Goal: Task Accomplishment & Management: Manage account settings

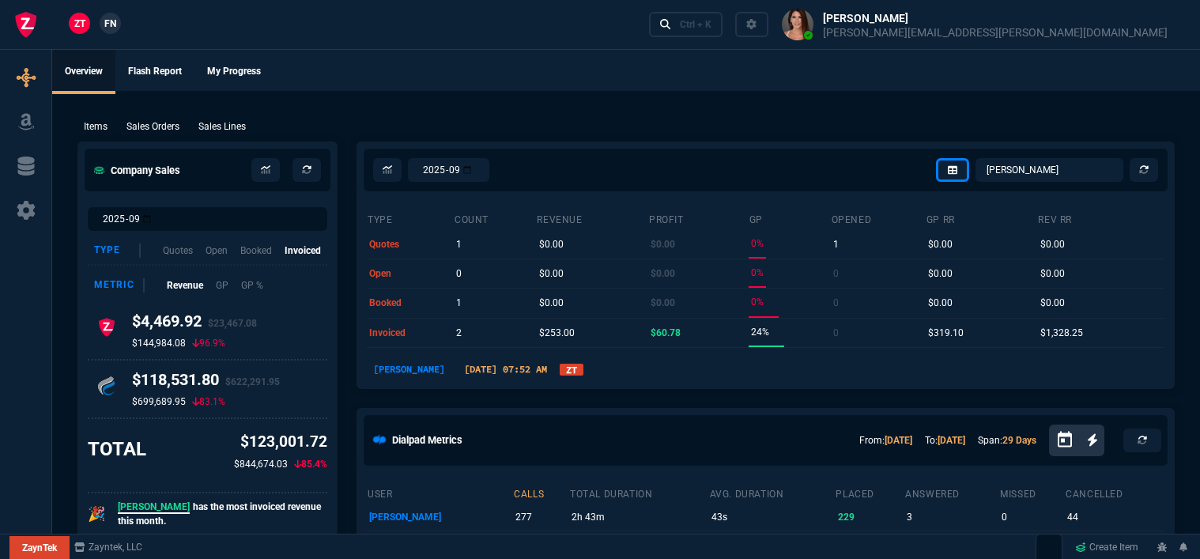
select select "12: [PERSON_NAME]"
click at [723, 33] on link "Ctrl + K" at bounding box center [686, 24] width 74 height 25
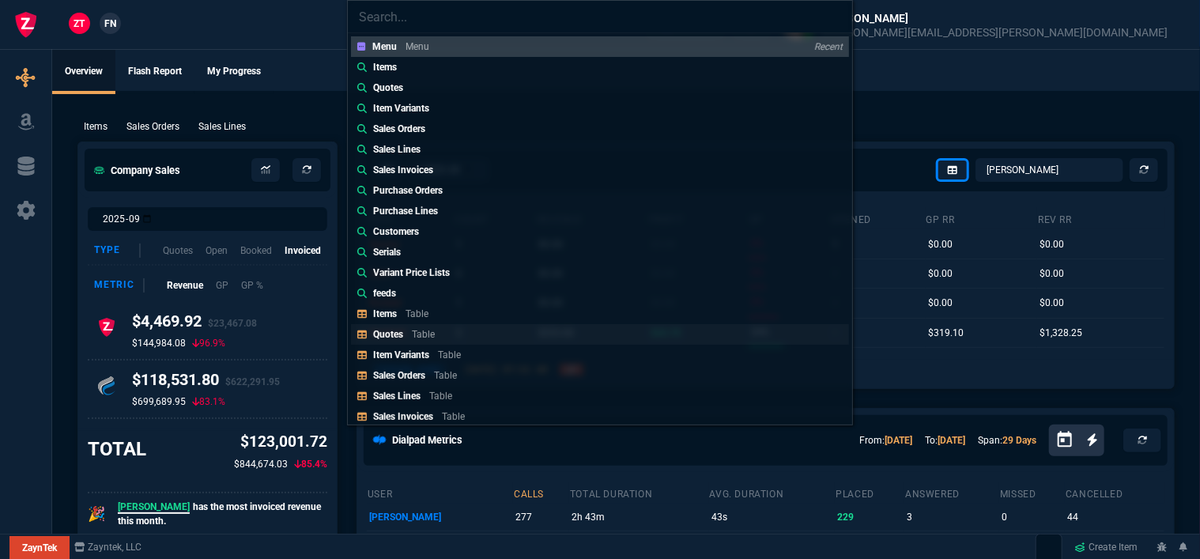
click at [427, 332] on p "Table" at bounding box center [423, 334] width 23 height 11
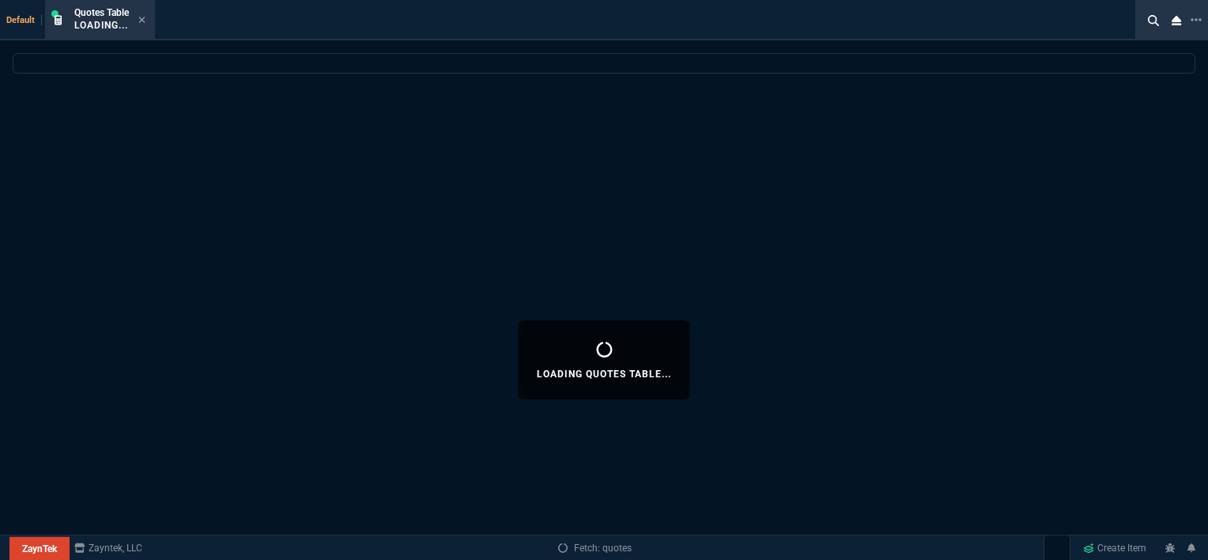
select select
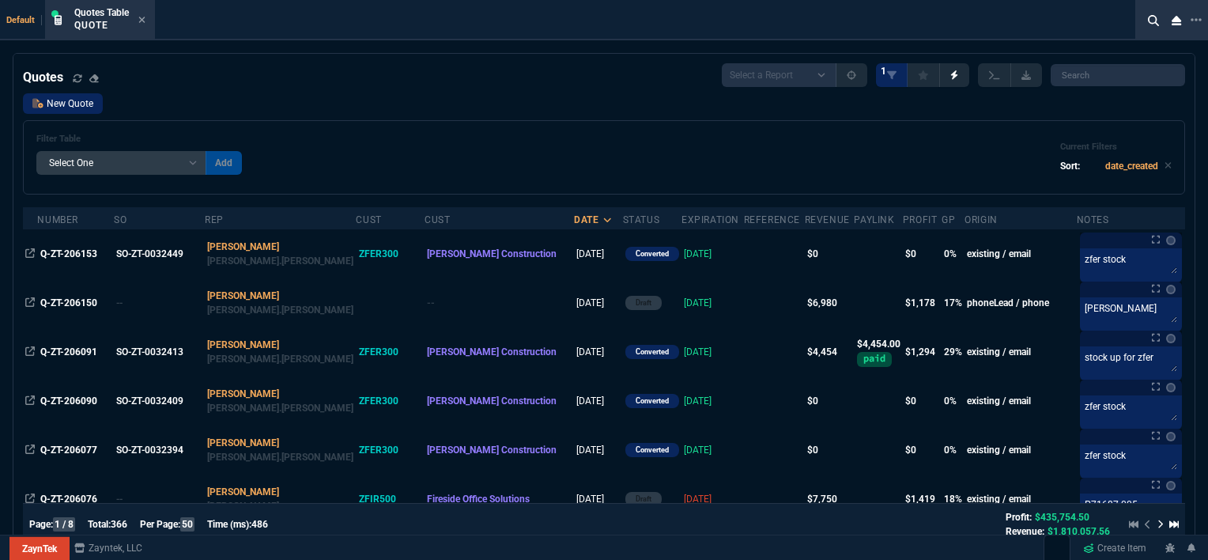
click at [60, 110] on link "New Quote" at bounding box center [63, 103] width 80 height 21
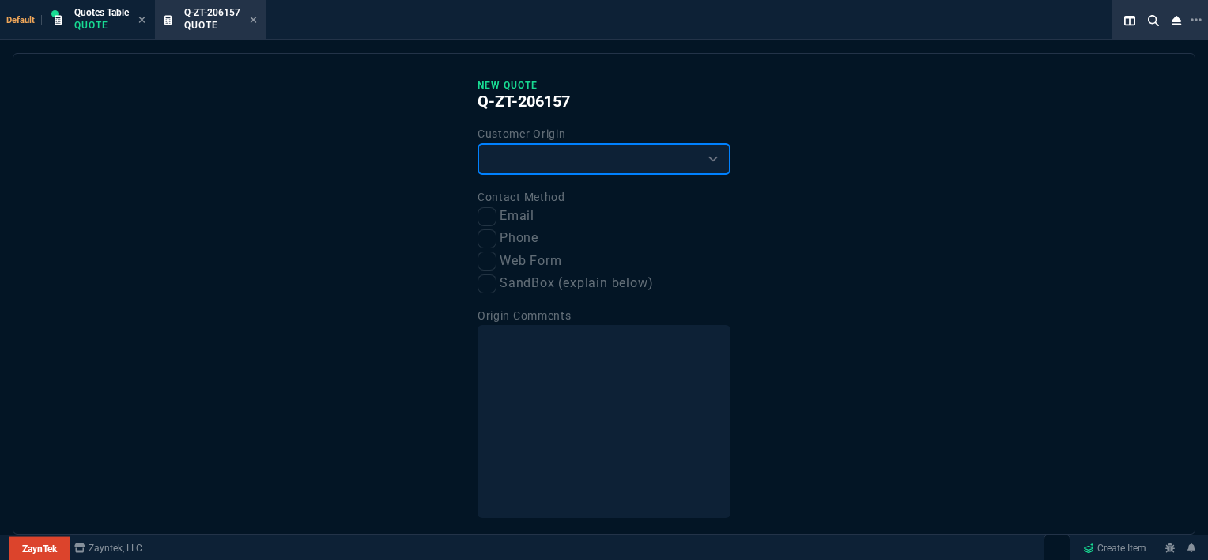
click at [508, 149] on select "Existing Customer Amazon Lead (first order) Website Lead (first order) Called (…" at bounding box center [603, 159] width 253 height 32
click at [502, 152] on select "Existing Customer Amazon Lead (first order) Website Lead (first order) Called (…" at bounding box center [603, 159] width 253 height 32
select select "existing"
click at [477, 143] on select "Existing Customer Amazon Lead (first order) Website Lead (first order) Called (…" at bounding box center [603, 159] width 253 height 32
click at [485, 212] on input "Email" at bounding box center [486, 216] width 19 height 19
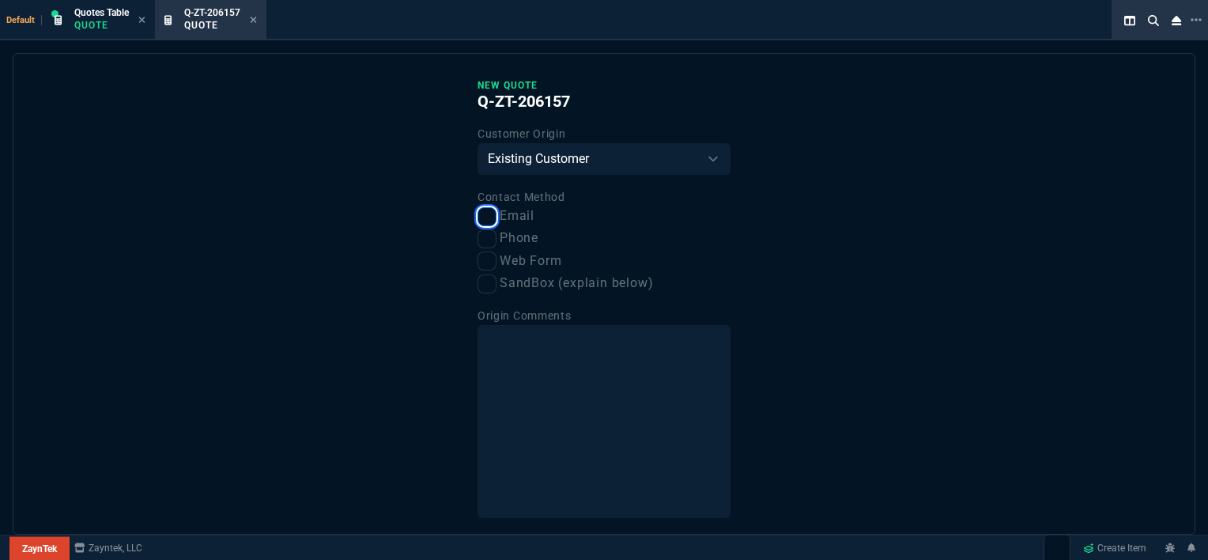
checkbox input "true"
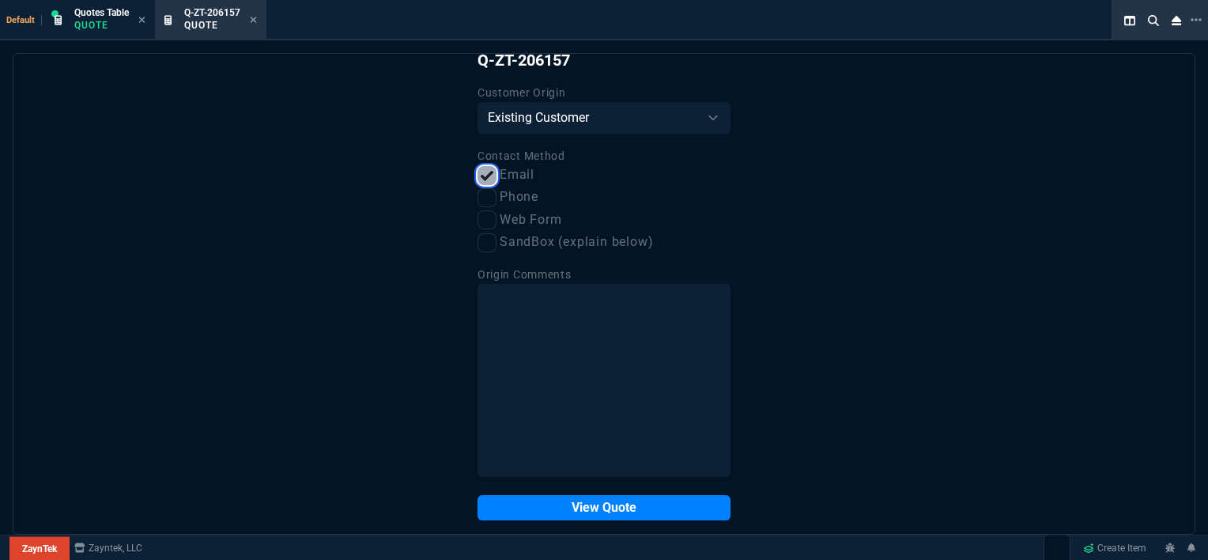
scroll to position [59, 0]
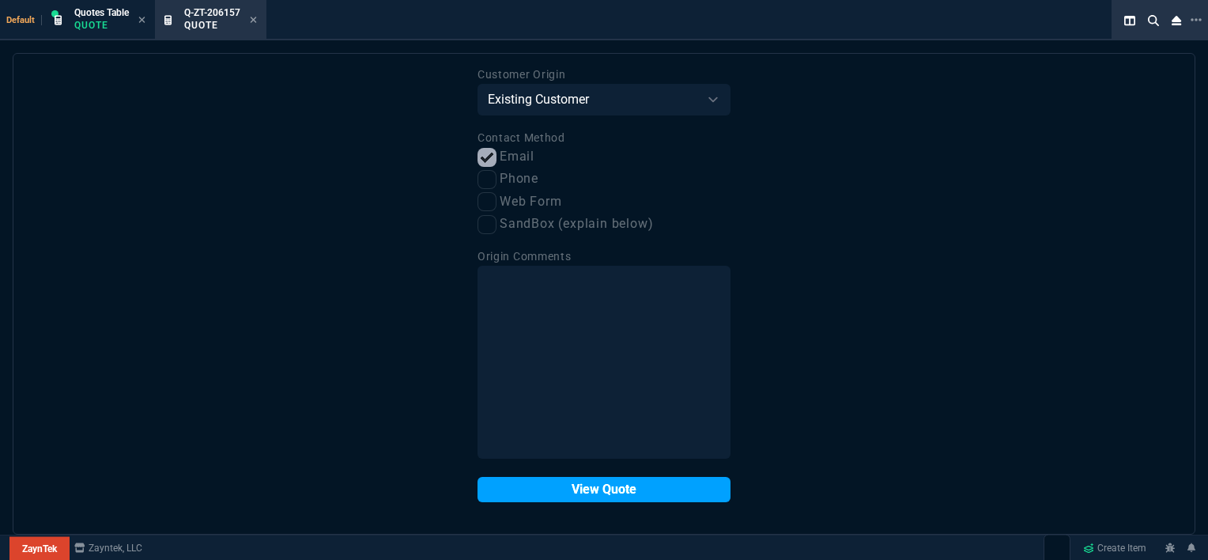
click at [587, 495] on button "View Quote" at bounding box center [603, 489] width 253 height 25
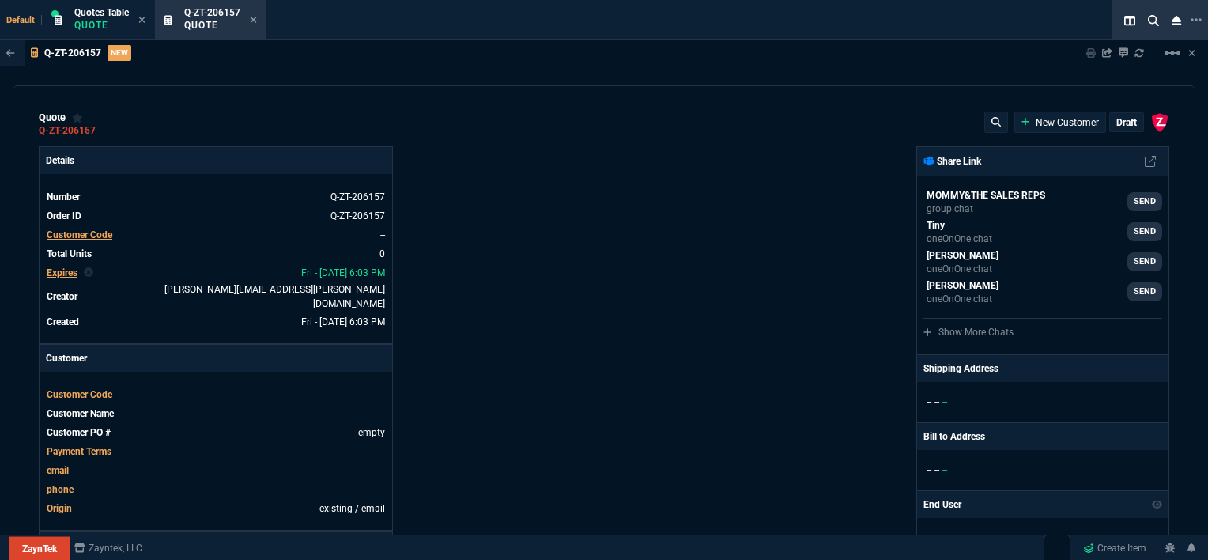
click at [91, 389] on span "Customer Code" at bounding box center [80, 394] width 66 height 11
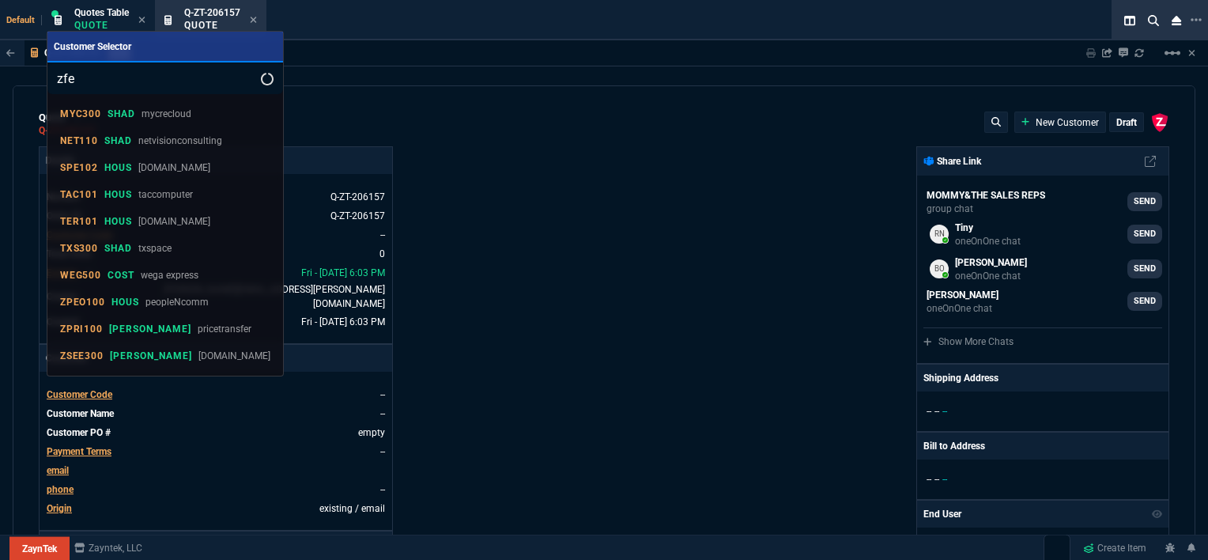
type input "zfer"
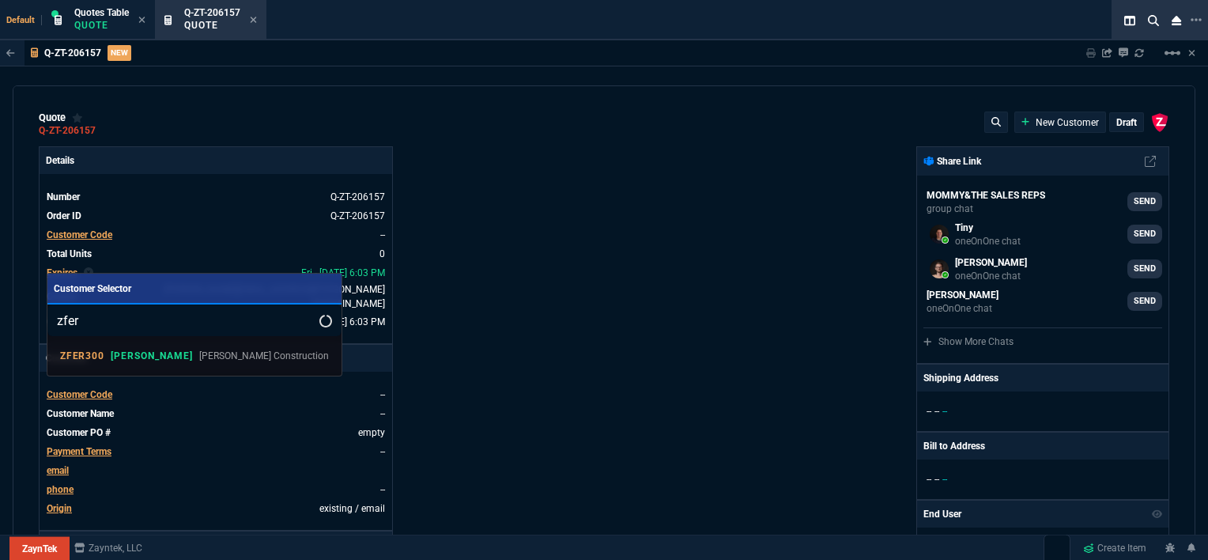
click at [199, 356] on p "[PERSON_NAME] Construction" at bounding box center [264, 356] width 130 height 14
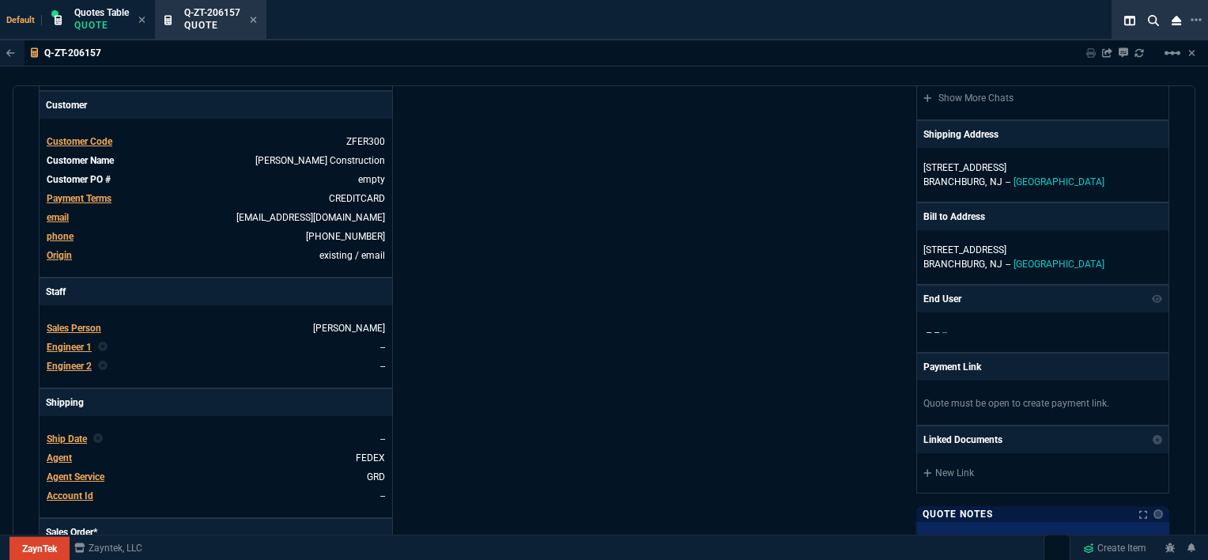
scroll to position [0, 0]
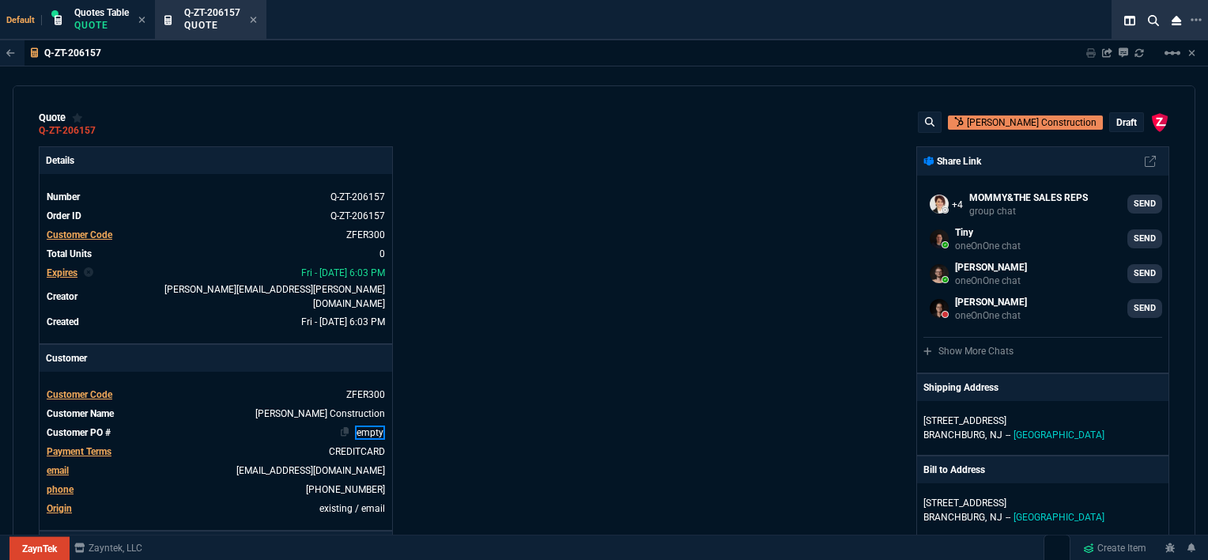
click at [382, 425] on link "empty" at bounding box center [370, 432] width 30 height 14
click at [634, 293] on div "ZaynTek, LLC [STREET_ADDRESS] Share Link MOMMY&THE SALES REPS group chat SEND T…" at bounding box center [886, 560] width 565 height 828
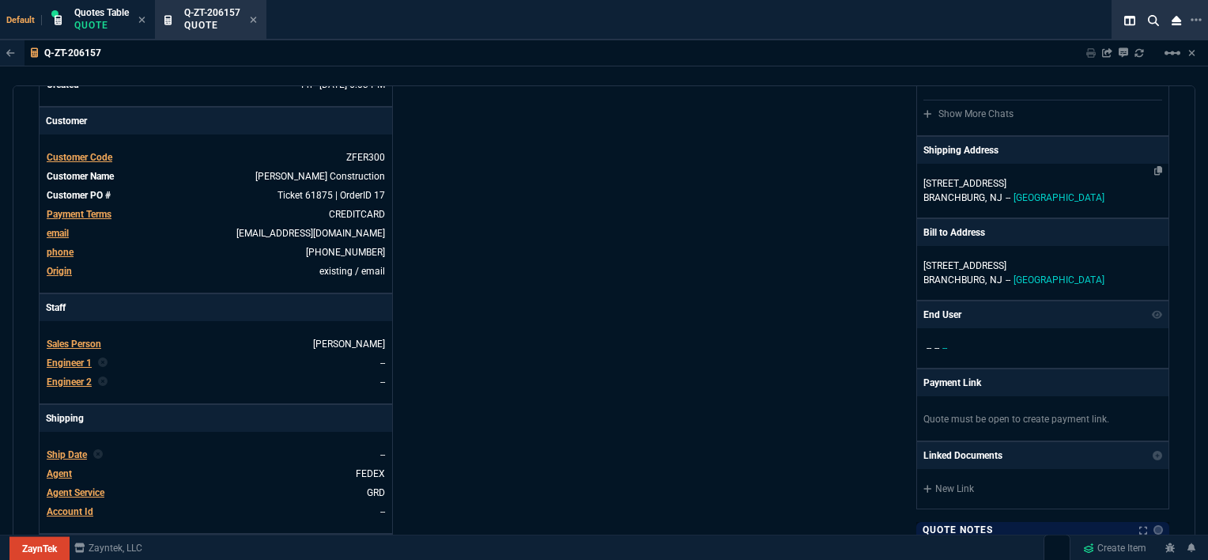
click at [1062, 182] on p "[STREET_ADDRESS]" at bounding box center [1042, 183] width 239 height 14
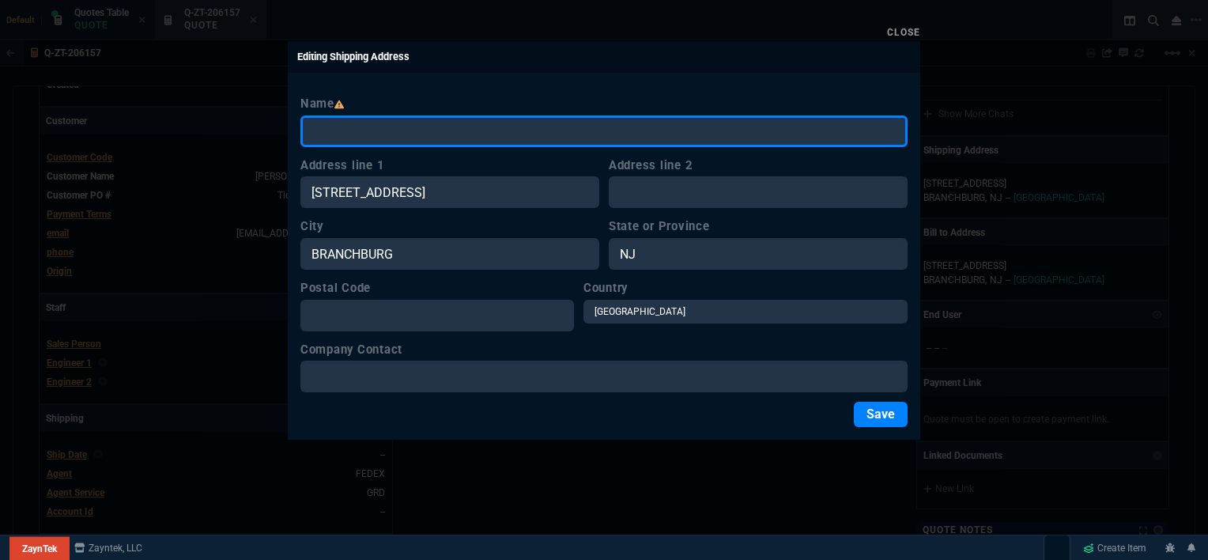
click at [493, 123] on input "Name" at bounding box center [603, 131] width 607 height 32
paste input "[PERSON_NAME] Construction Co., Inc. - [PERSON_NAME] IT ([PERSON_NAME] Office) …"
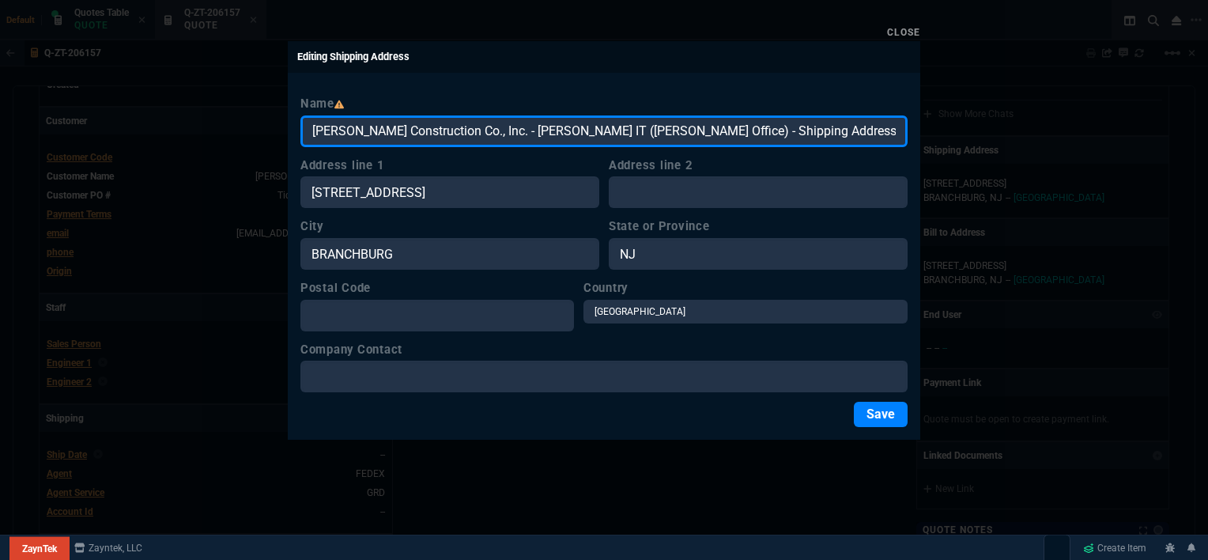
scroll to position [0, 76]
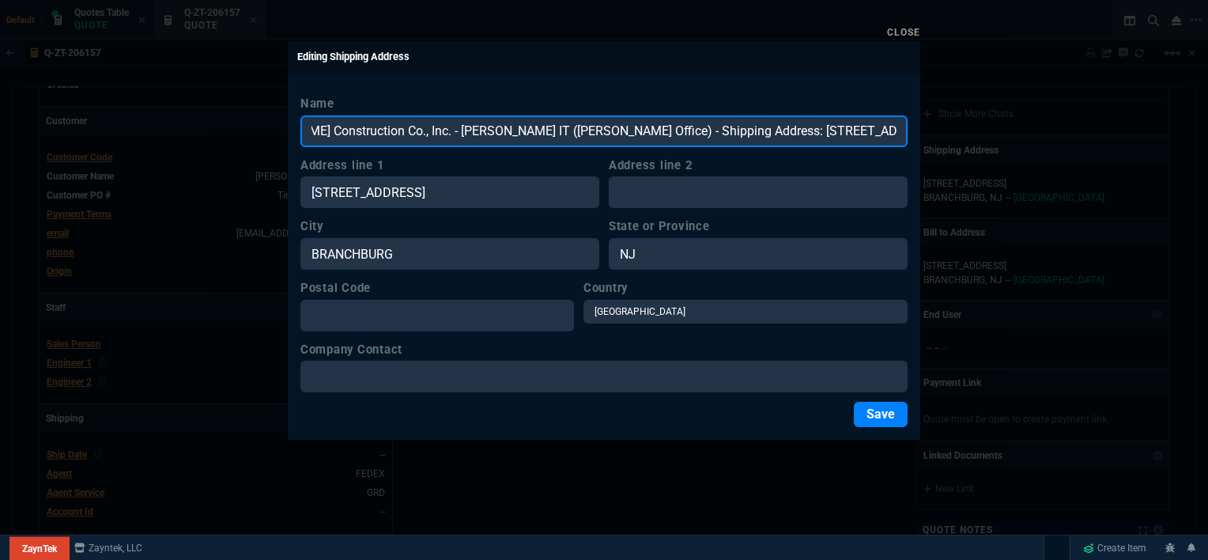
type input "[PERSON_NAME] Construction Co., Inc. - [PERSON_NAME] IT ([PERSON_NAME] Office) …"
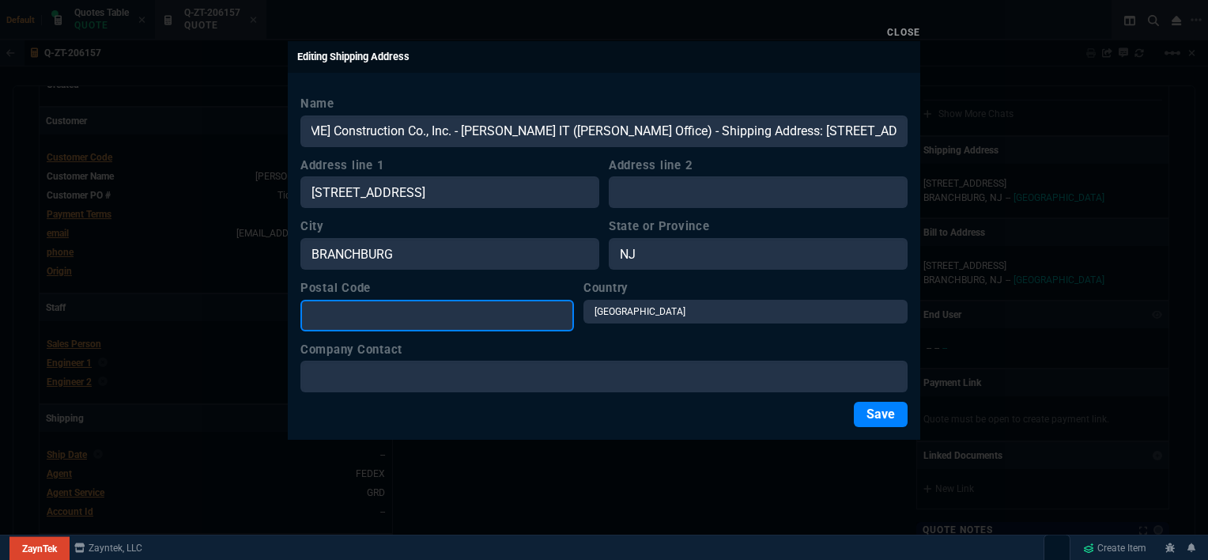
scroll to position [0, 0]
click at [447, 326] on input "Postal Code" at bounding box center [437, 316] width 274 height 32
type input "08876"
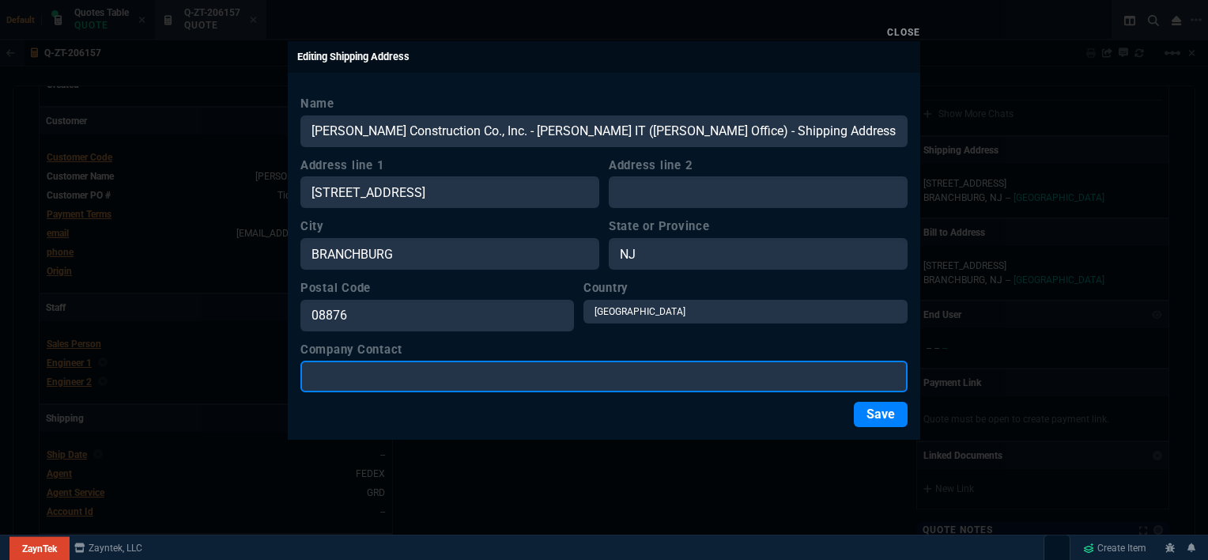
click at [428, 377] on input "Company Contact" at bounding box center [603, 376] width 607 height 32
paste input "[PERSON_NAME] Construction Co., Inc. - [PERSON_NAME] IT ([PERSON_NAME] Office) …"
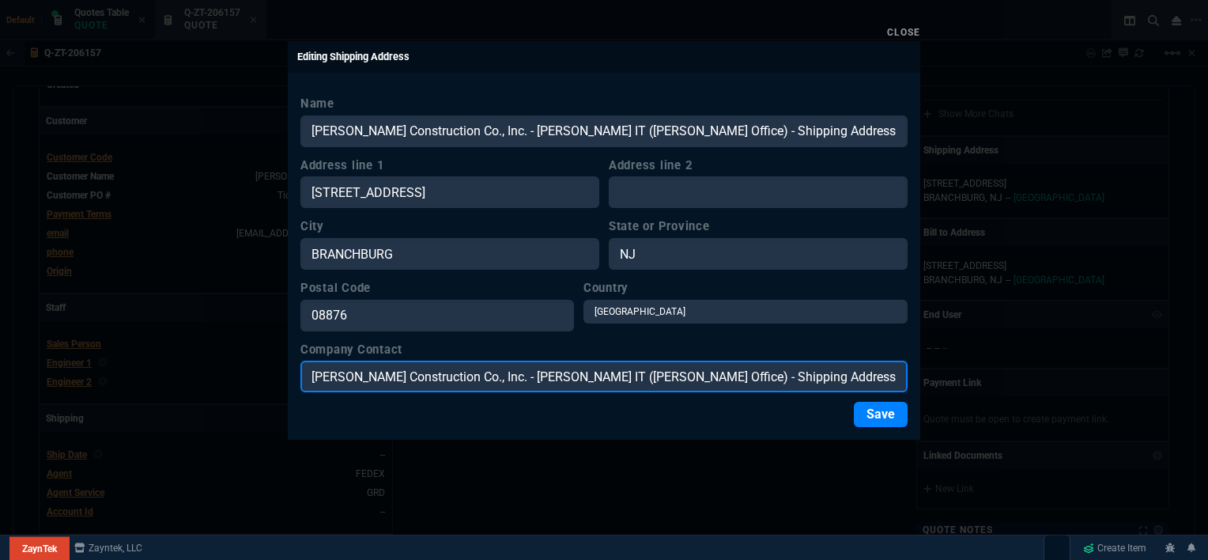
scroll to position [0, 76]
click at [413, 377] on input "[PERSON_NAME] Construction Co., Inc. - [PERSON_NAME] IT ([PERSON_NAME] Office) …" at bounding box center [603, 376] width 607 height 32
click at [813, 373] on input "[PERSON_NAME] IT ([PERSON_NAME] Office) - Shipping Address: [STREET_ADDRESS]" at bounding box center [603, 376] width 607 height 32
drag, startPoint x: 813, startPoint y: 373, endPoint x: 473, endPoint y: 366, distance: 340.0
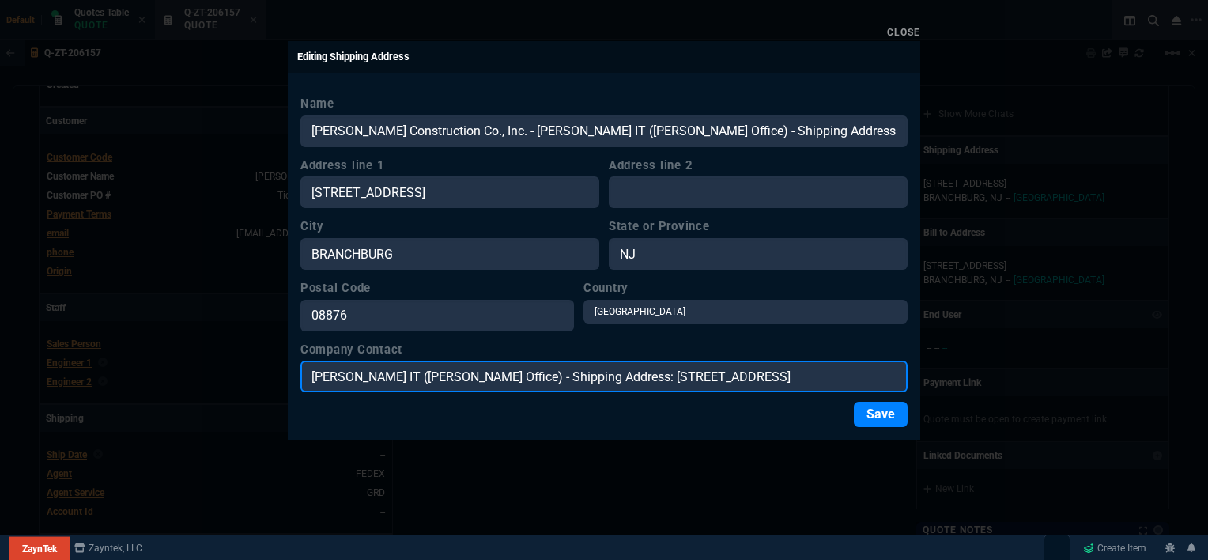
click at [473, 366] on input "[PERSON_NAME] IT ([PERSON_NAME] Office) - Shipping Address: [STREET_ADDRESS]" at bounding box center [603, 376] width 607 height 32
type input "[PERSON_NAME] IT"
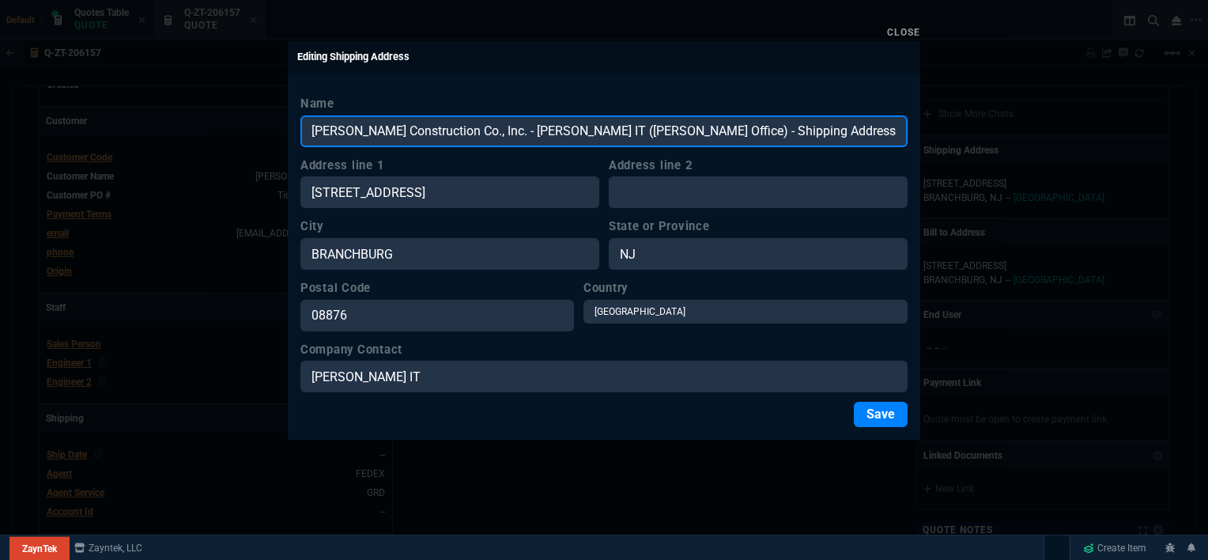
drag, startPoint x: 485, startPoint y: 127, endPoint x: 867, endPoint y: 130, distance: 382.6
click at [867, 130] on input "[PERSON_NAME] Construction Co., Inc. - [PERSON_NAME] IT ([PERSON_NAME] Office) …" at bounding box center [603, 131] width 607 height 32
click at [787, 138] on input "[PERSON_NAME] Construction Co., Inc. -[GEOGRAPHIC_DATA]" at bounding box center [603, 131] width 607 height 32
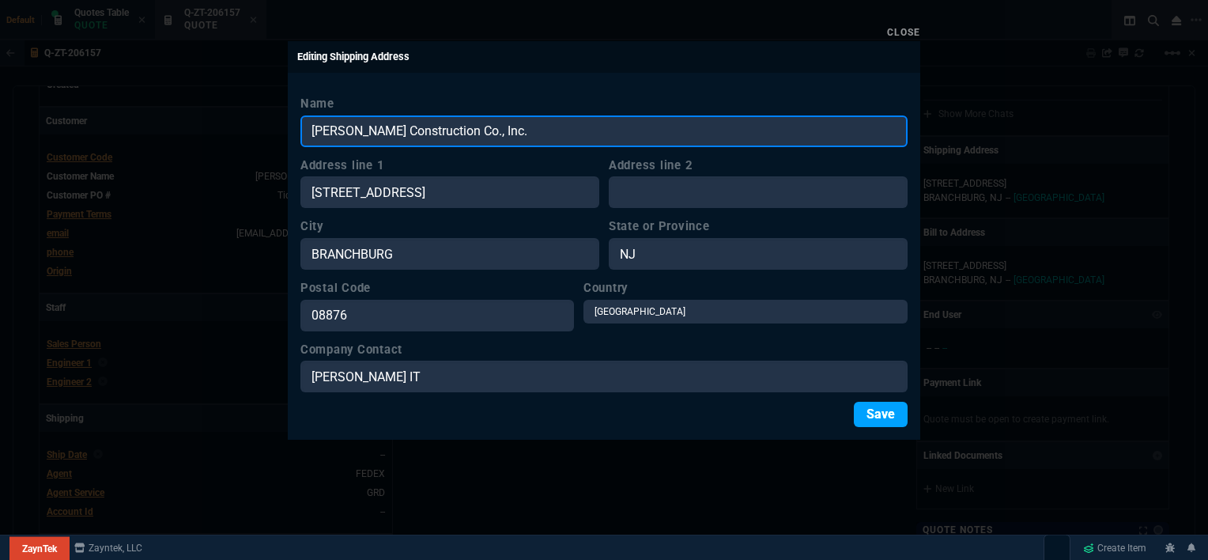
type input "[PERSON_NAME] Construction Co., Inc."
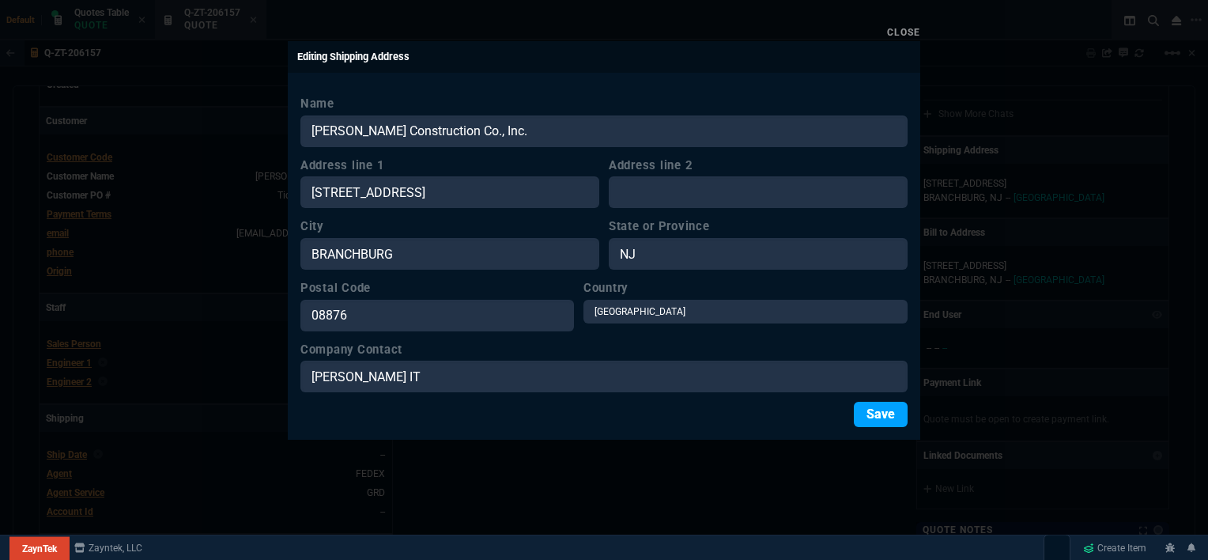
click at [878, 413] on button "Save" at bounding box center [881, 414] width 54 height 25
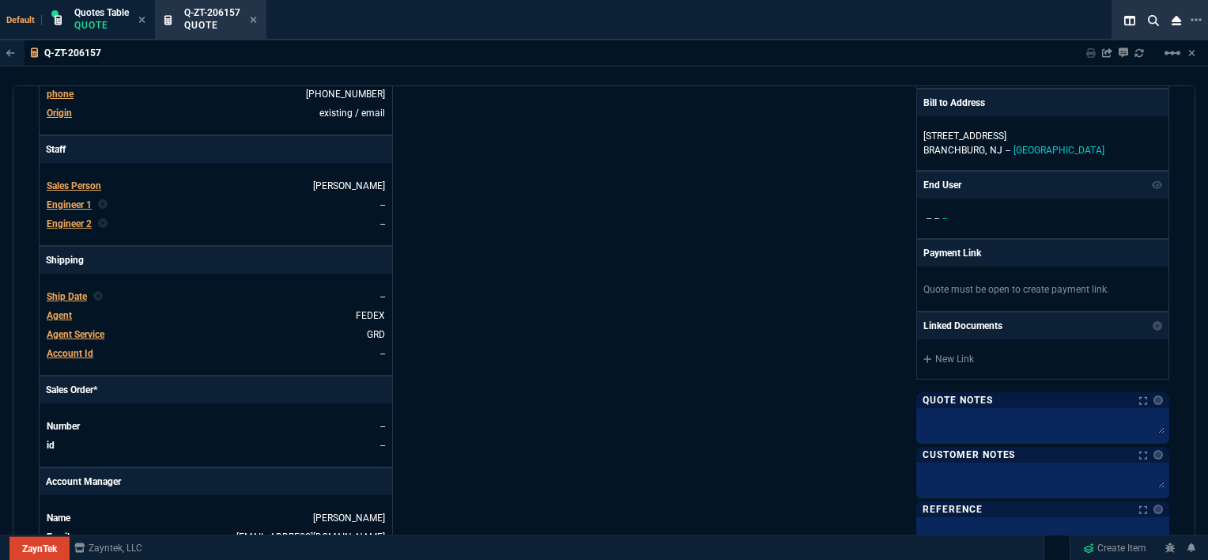
scroll to position [632, 0]
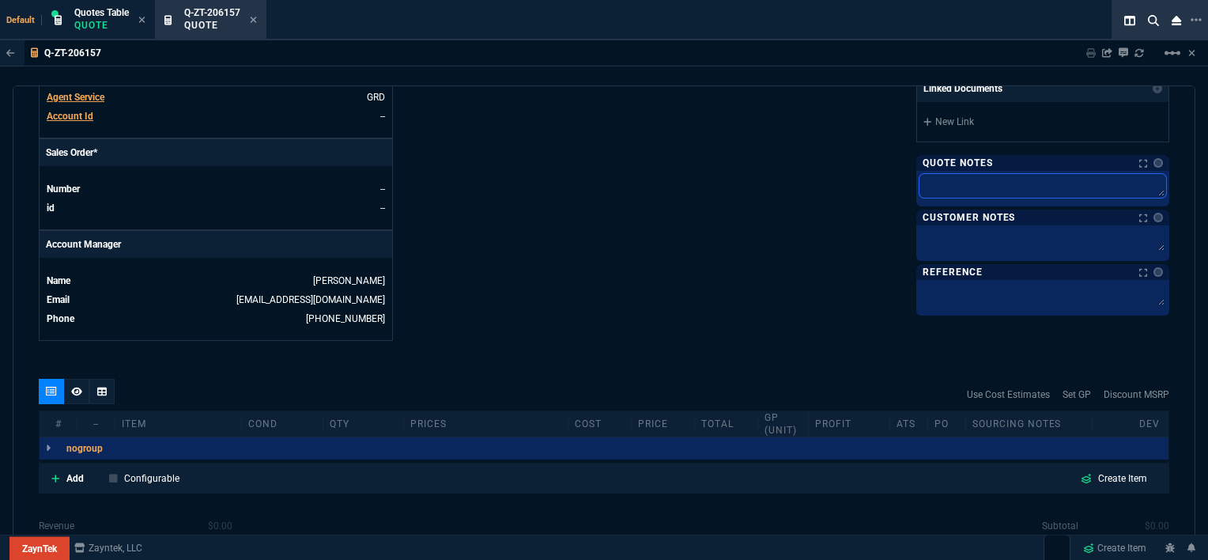
click at [980, 174] on textarea at bounding box center [1042, 186] width 247 height 24
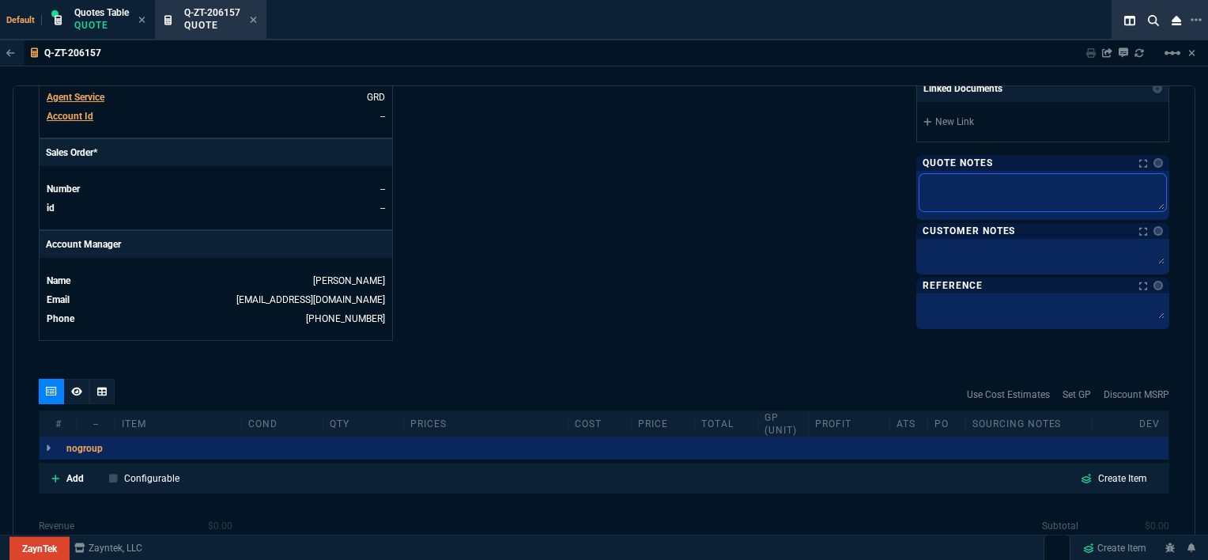
type textarea "z"
type textarea "zf"
type textarea "zfe"
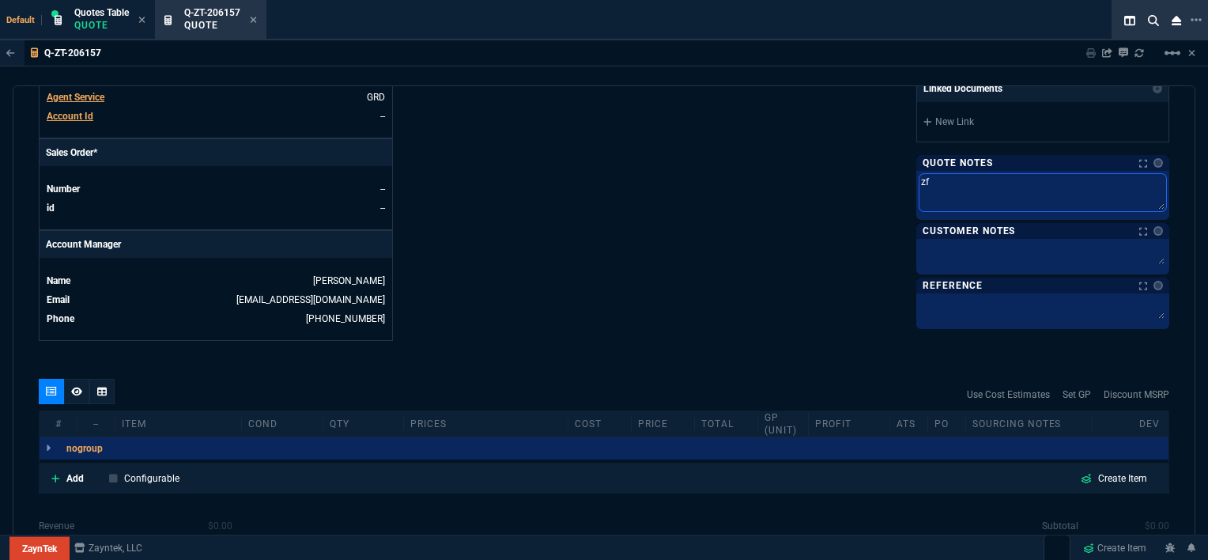
type textarea "zfe"
type textarea "zfer"
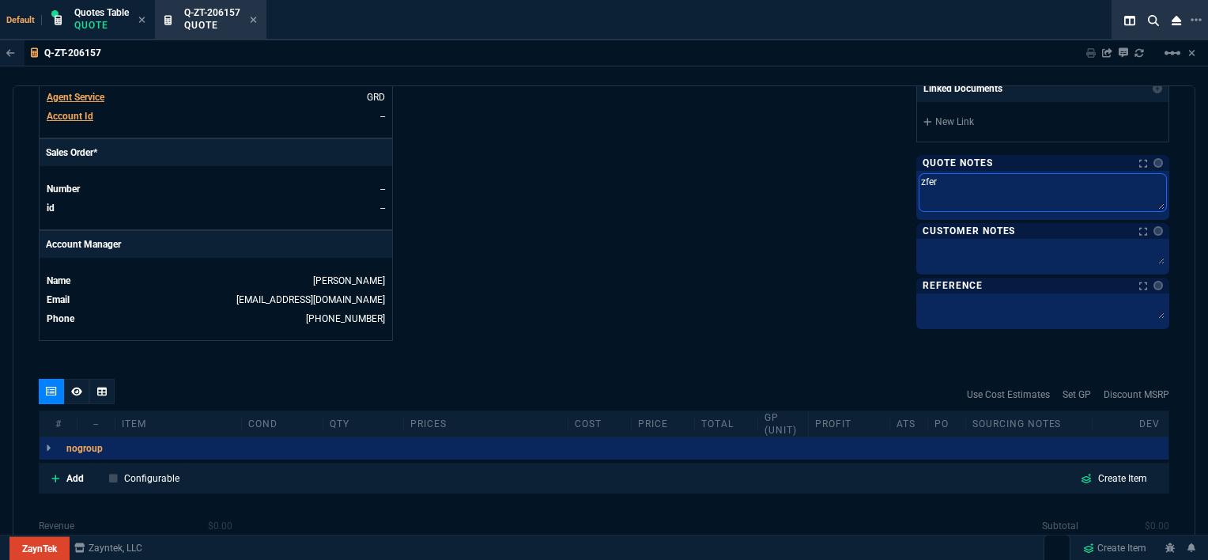
type textarea "zfer s"
type textarea "zfer st"
type textarea "zfer sto"
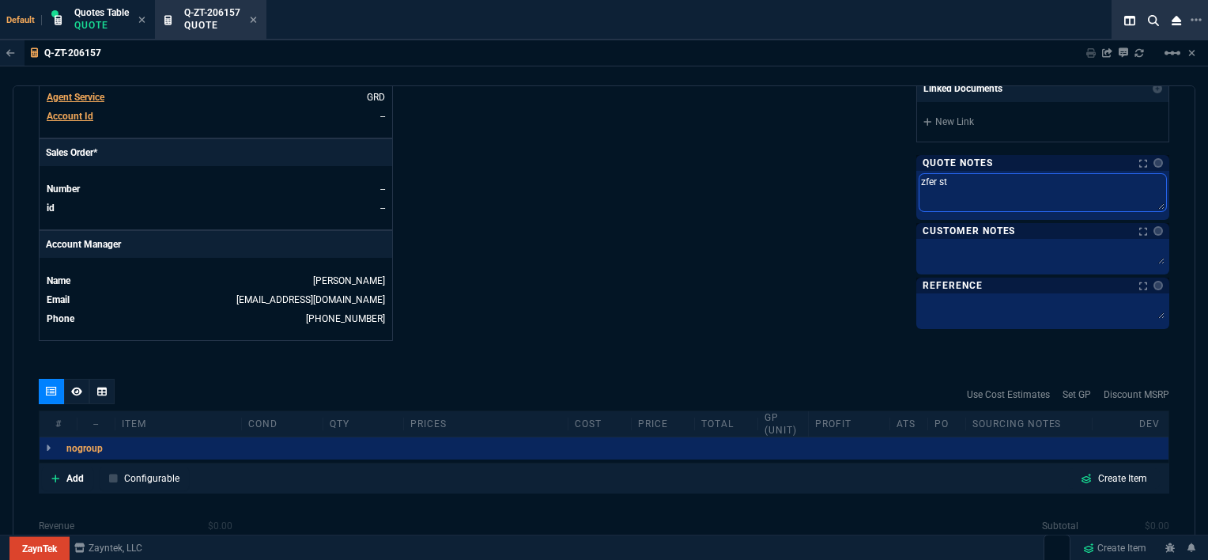
type textarea "zfer sto"
type textarea "zfer stoc"
type textarea "zfer stock"
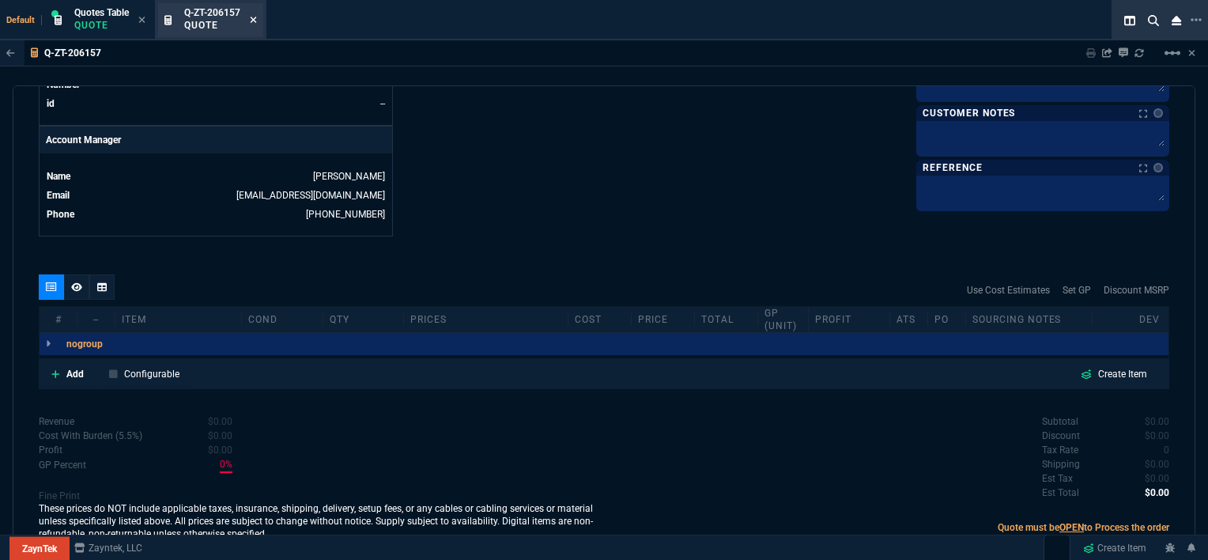
click at [251, 15] on icon at bounding box center [253, 19] width 7 height 9
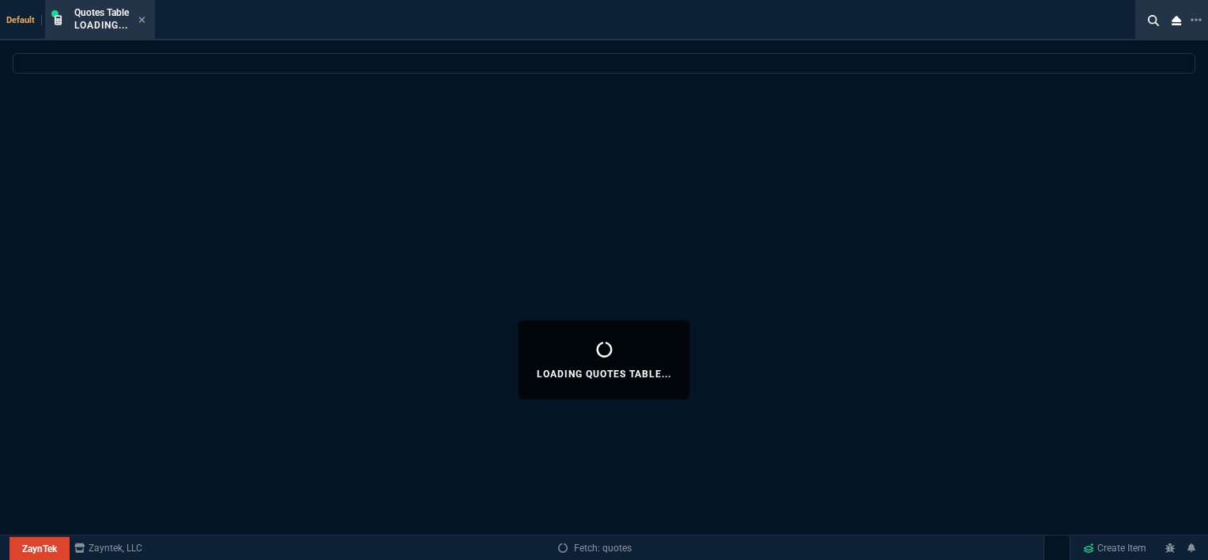
select select
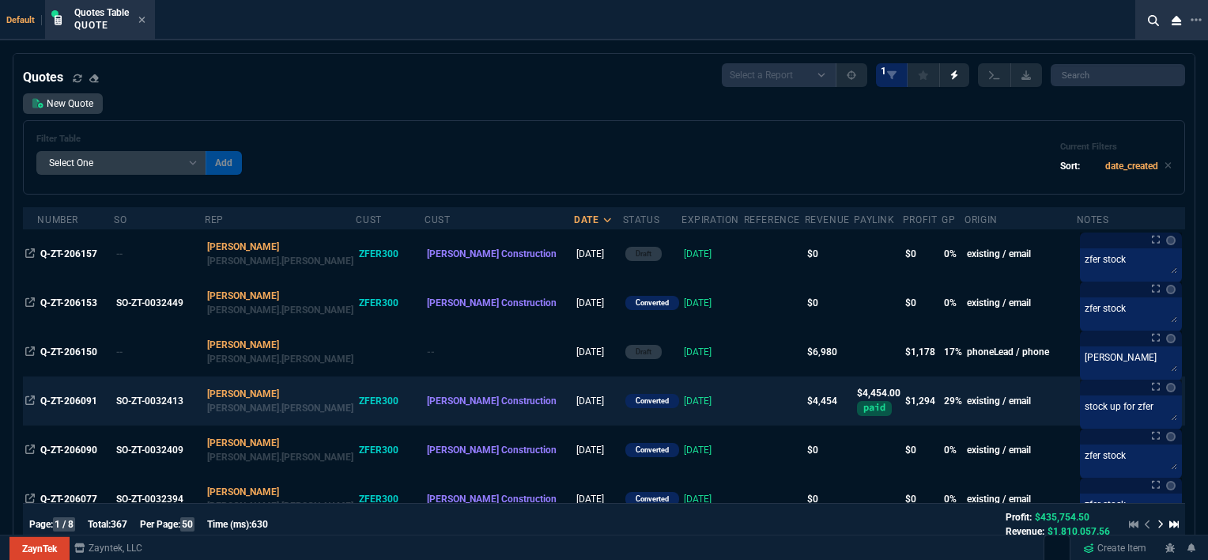
click at [744, 409] on td at bounding box center [774, 400] width 61 height 49
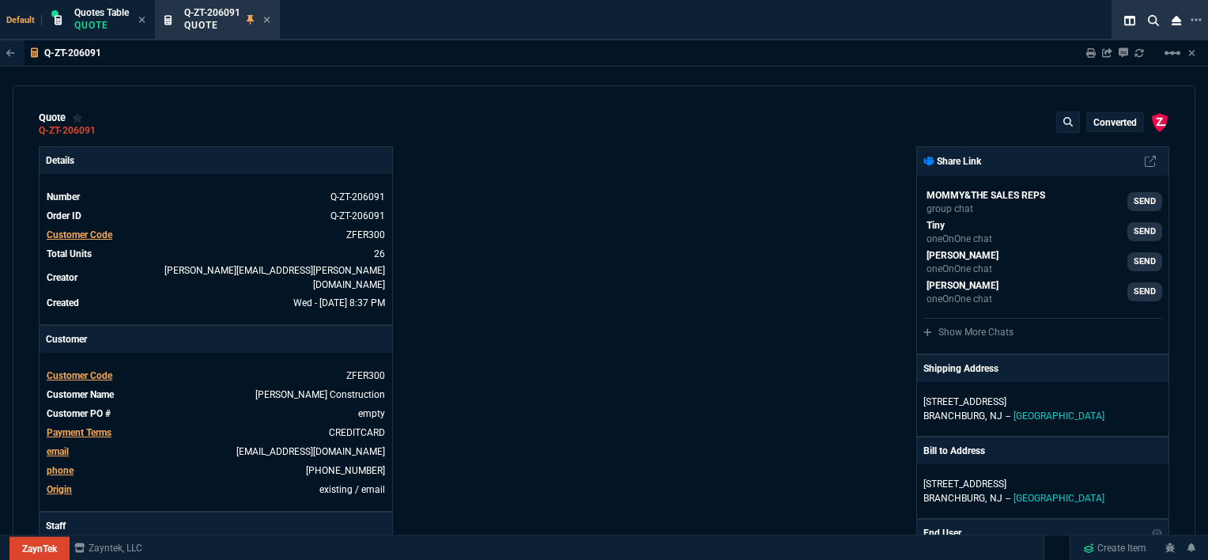
type input "35"
type input "61"
type input "32"
type input "81"
type input "21"
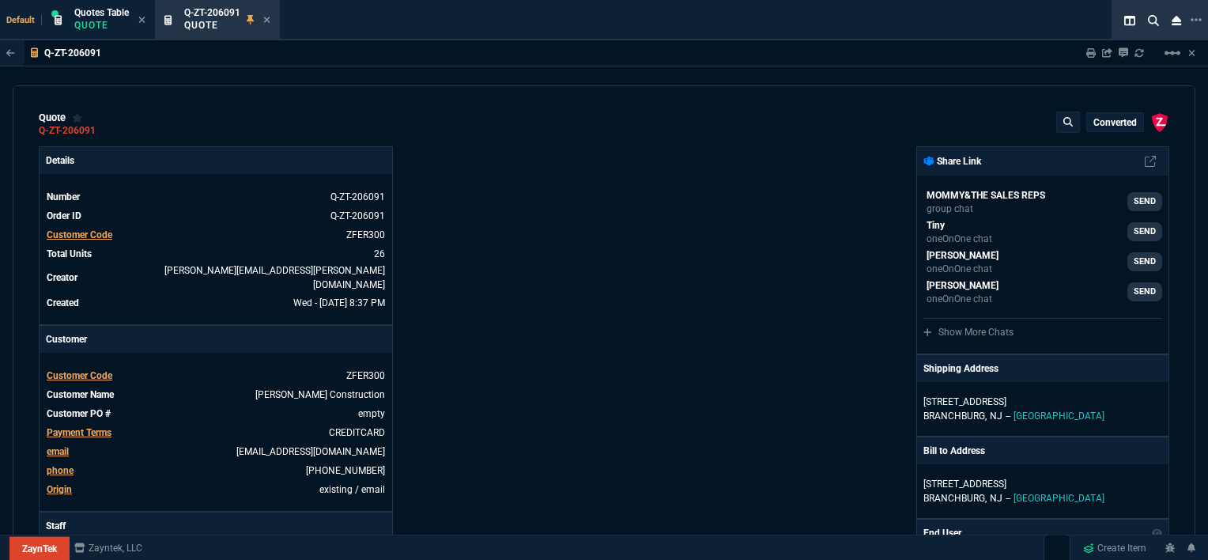
type input "7"
type input "-58"
type input "-22"
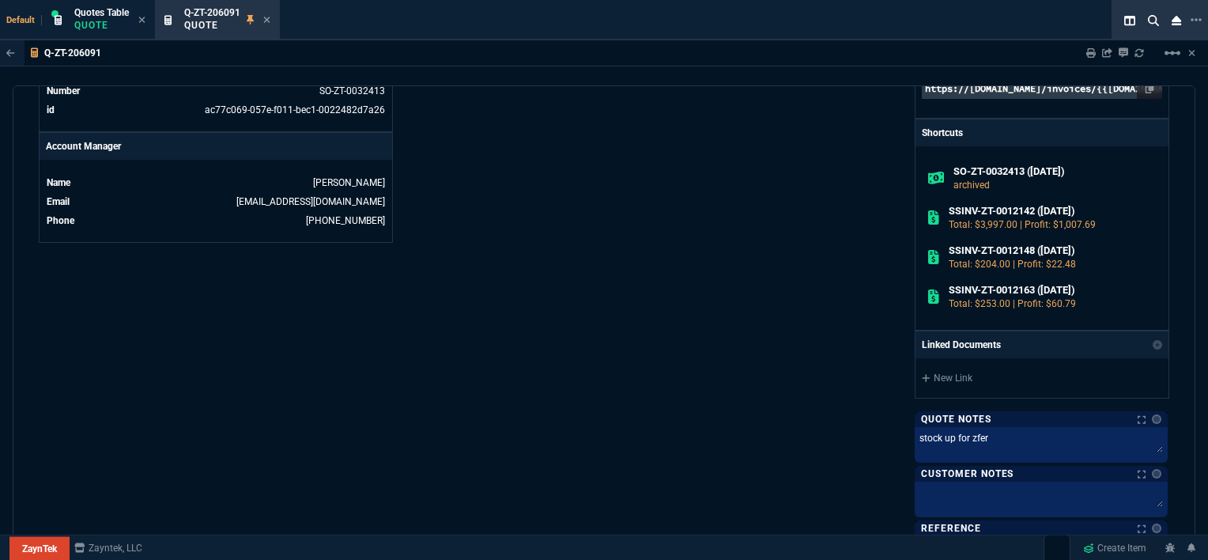
scroll to position [1107, 0]
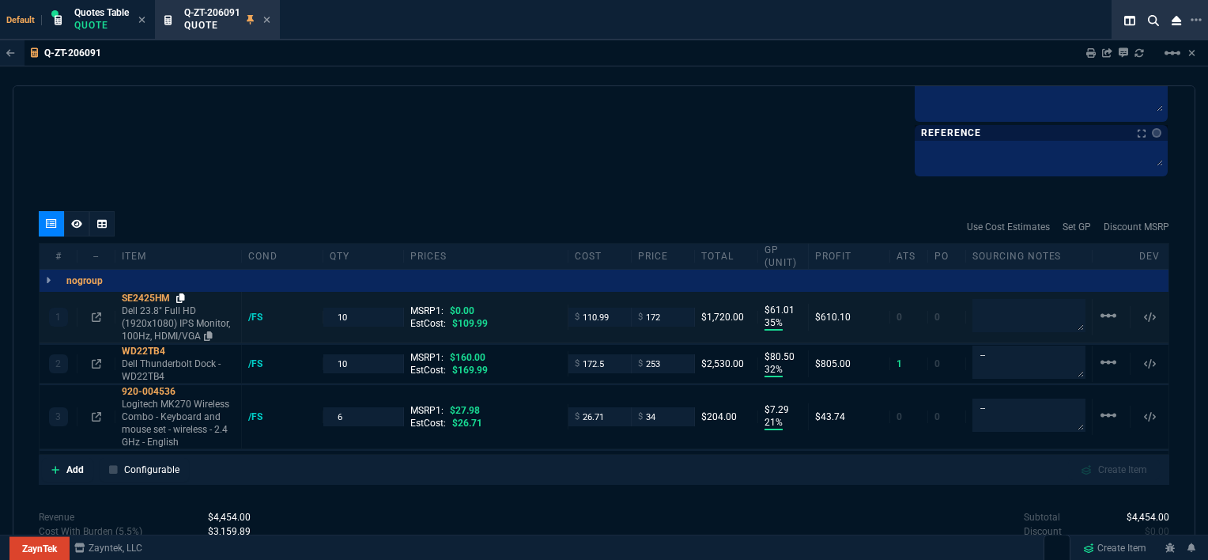
click at [181, 293] on icon at bounding box center [180, 297] width 9 height 9
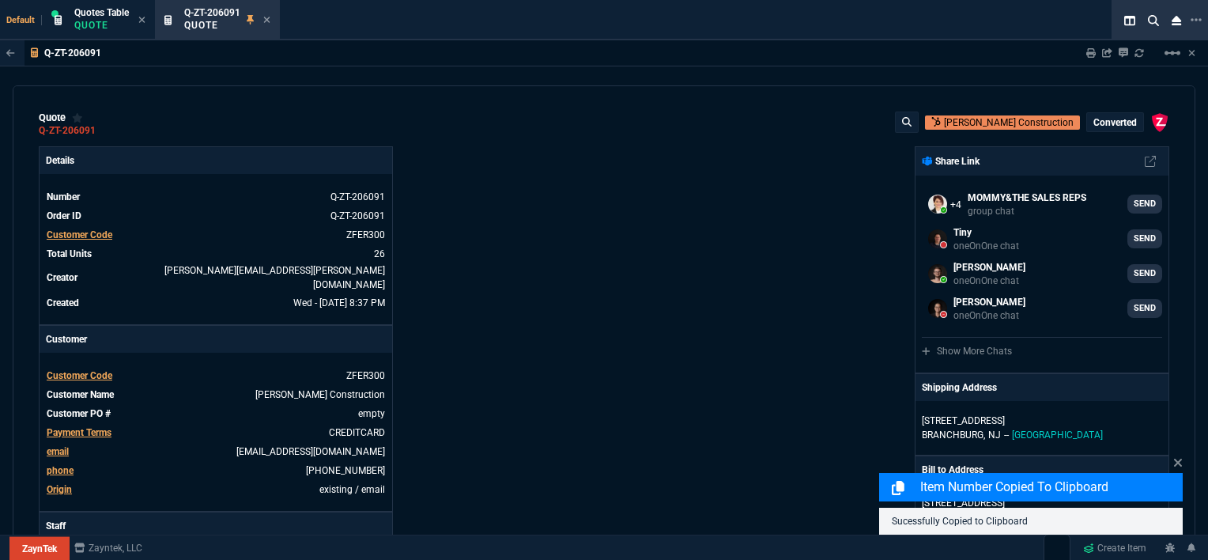
select select "12: [PERSON_NAME]"
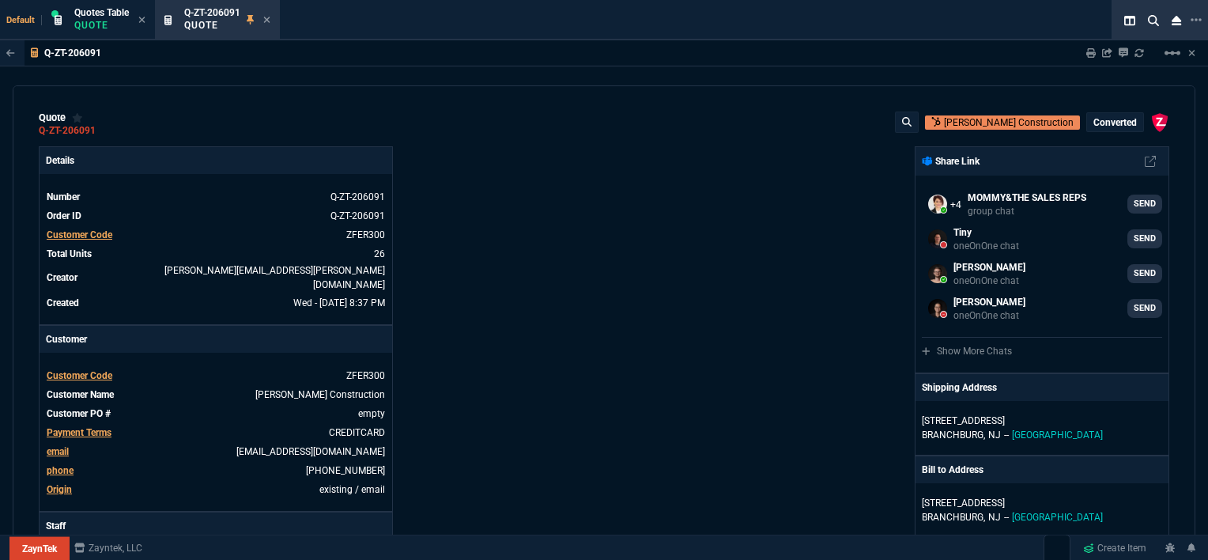
scroll to position [1107, 0]
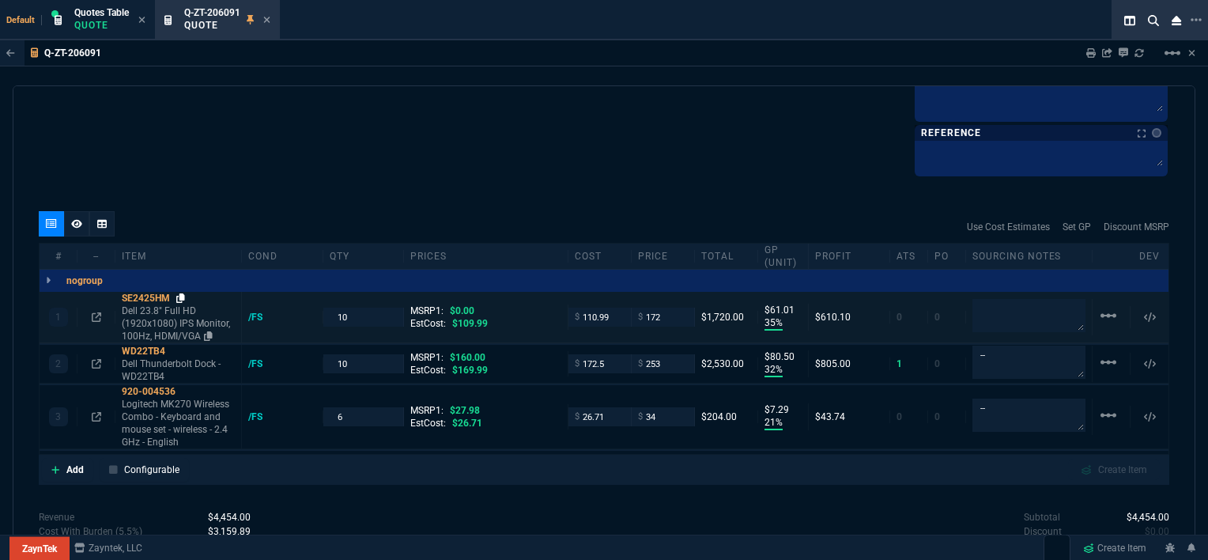
click at [180, 293] on icon at bounding box center [180, 297] width 9 height 9
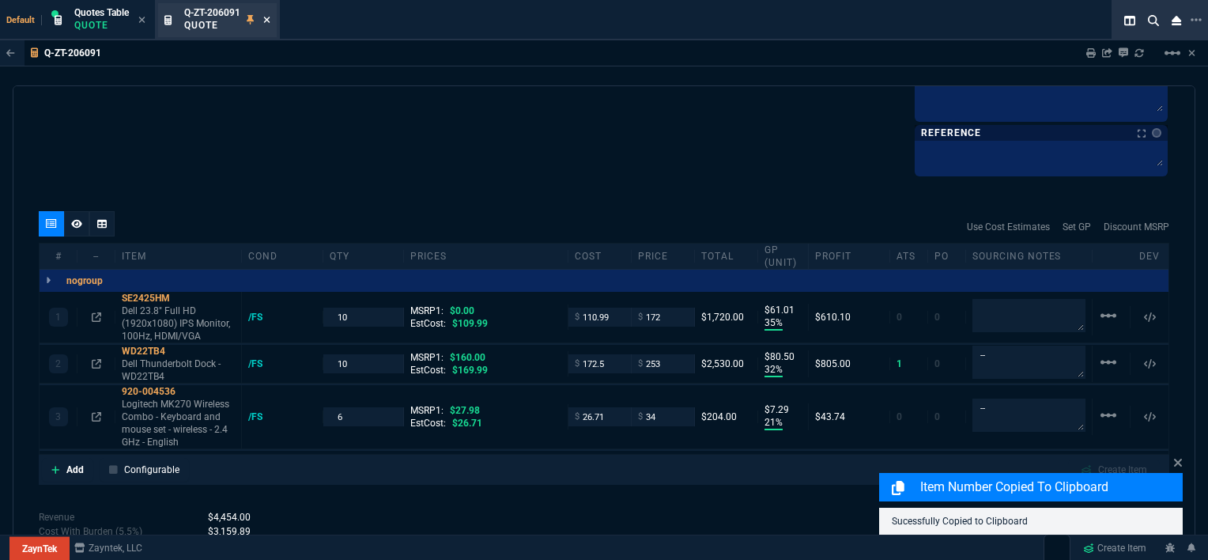
click at [269, 16] on icon at bounding box center [266, 19] width 7 height 9
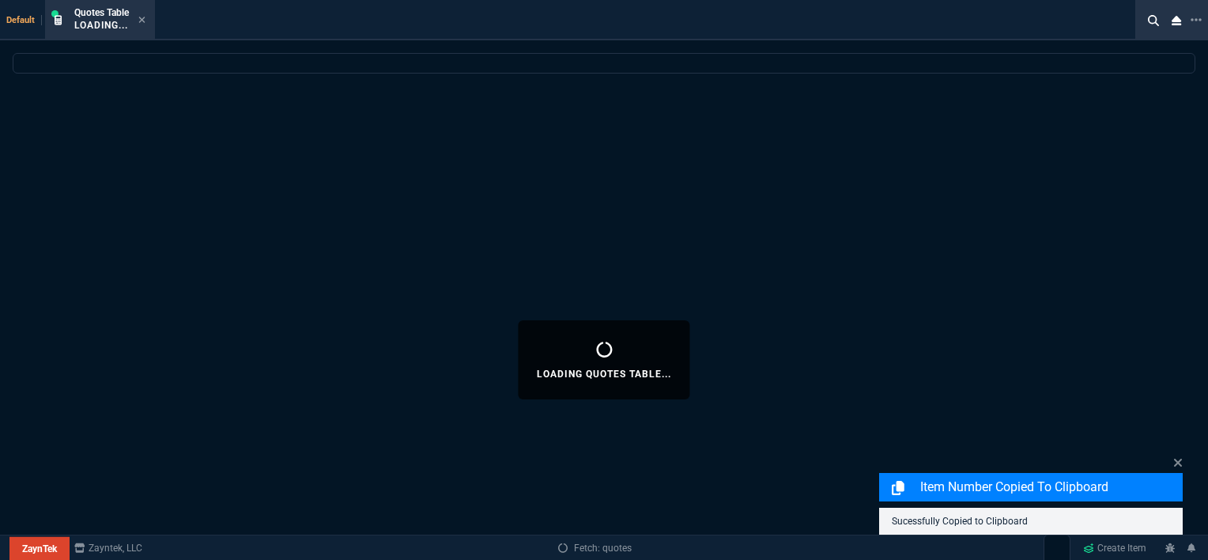
select select
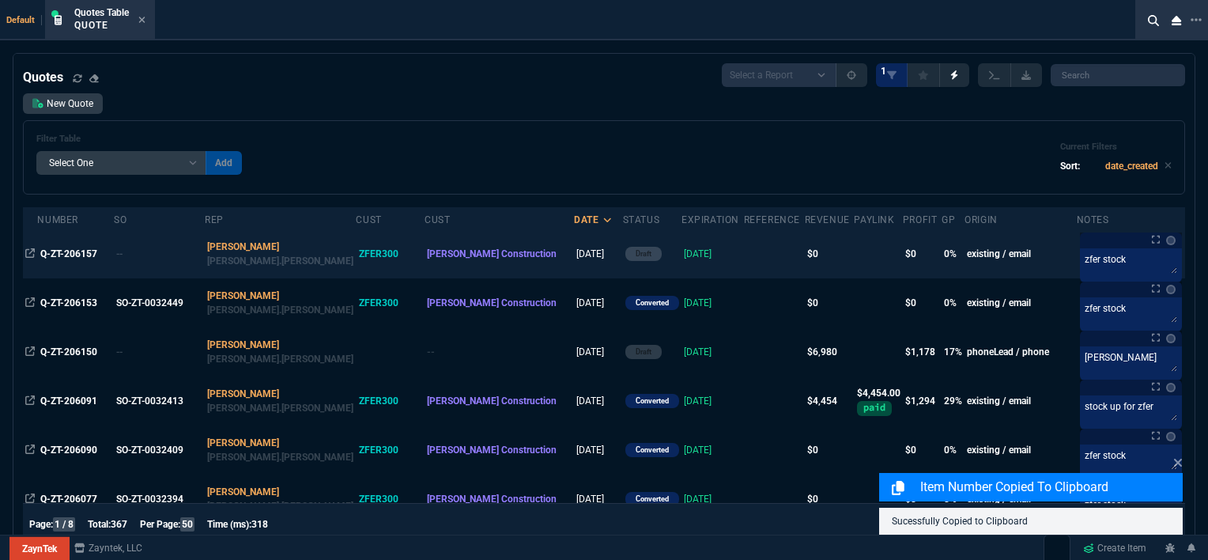
click at [744, 257] on td at bounding box center [774, 253] width 61 height 49
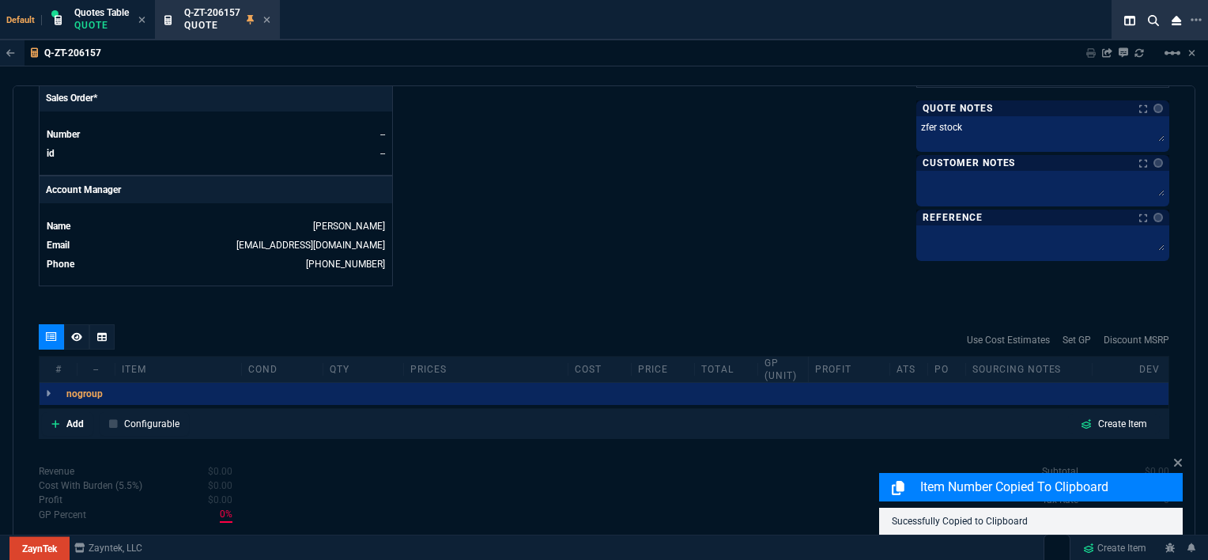
scroll to position [737, 0]
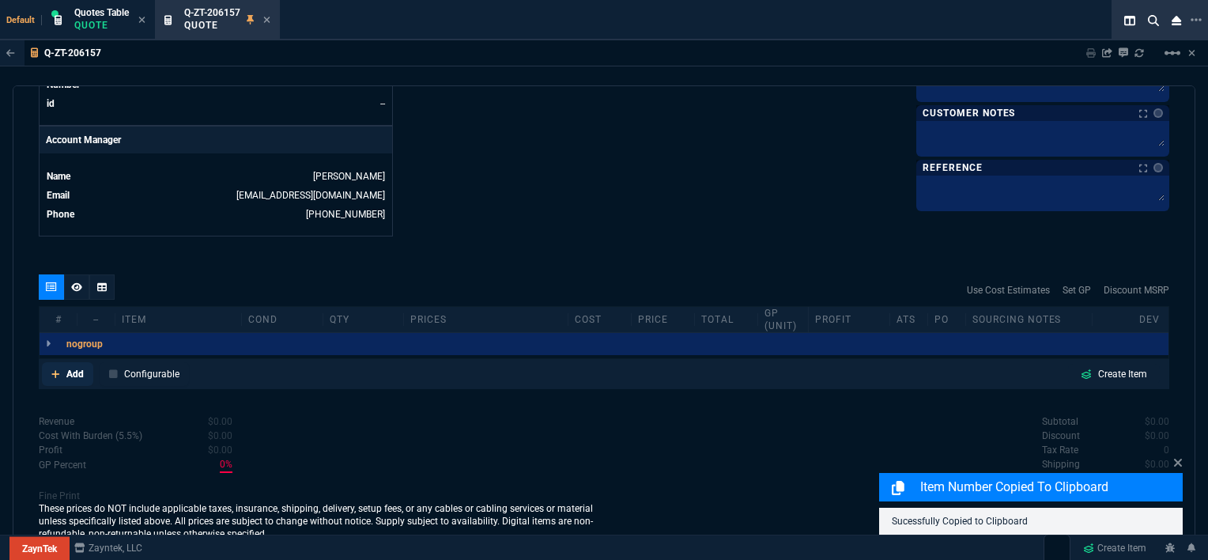
click at [51, 362] on link "Add" at bounding box center [67, 374] width 51 height 24
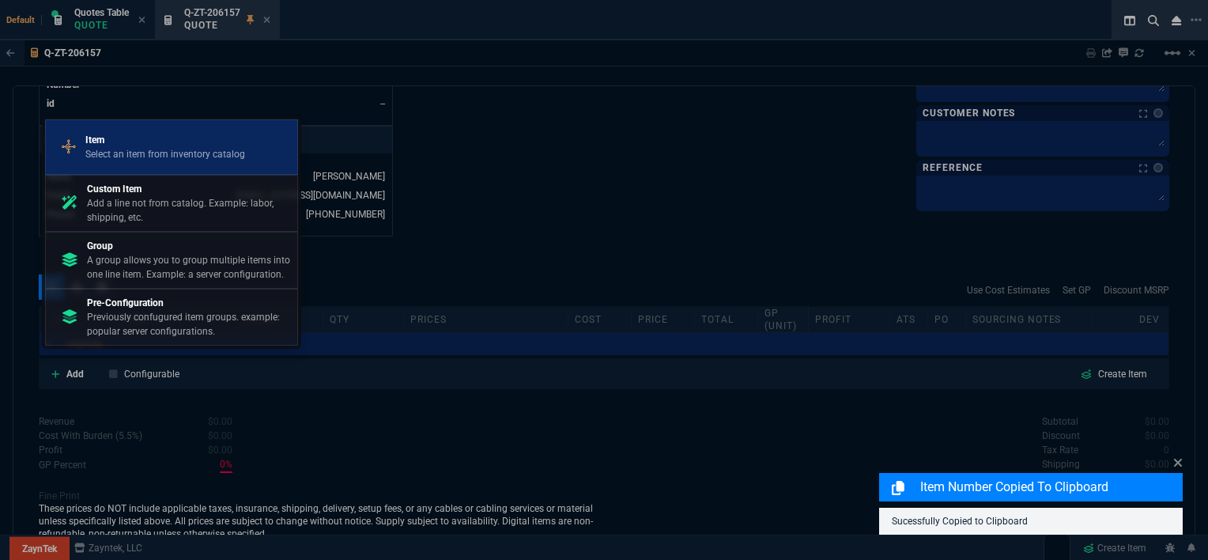
click at [146, 142] on p "Item" at bounding box center [165, 140] width 160 height 14
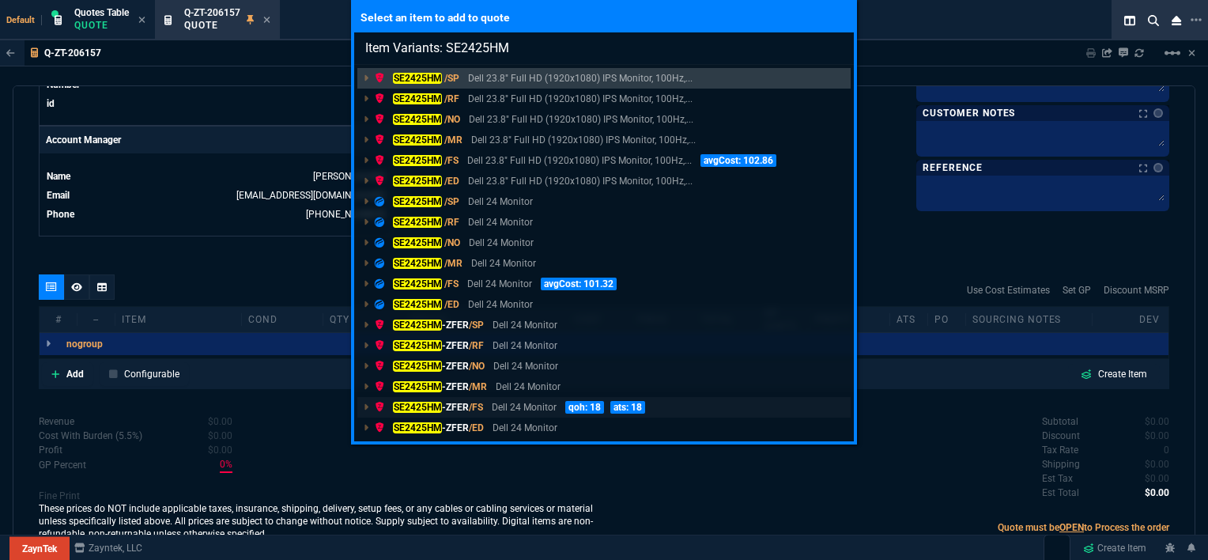
type input "Item Variants: SE2425HM"
click at [505, 406] on p "Dell 24 Monitor" at bounding box center [524, 407] width 65 height 14
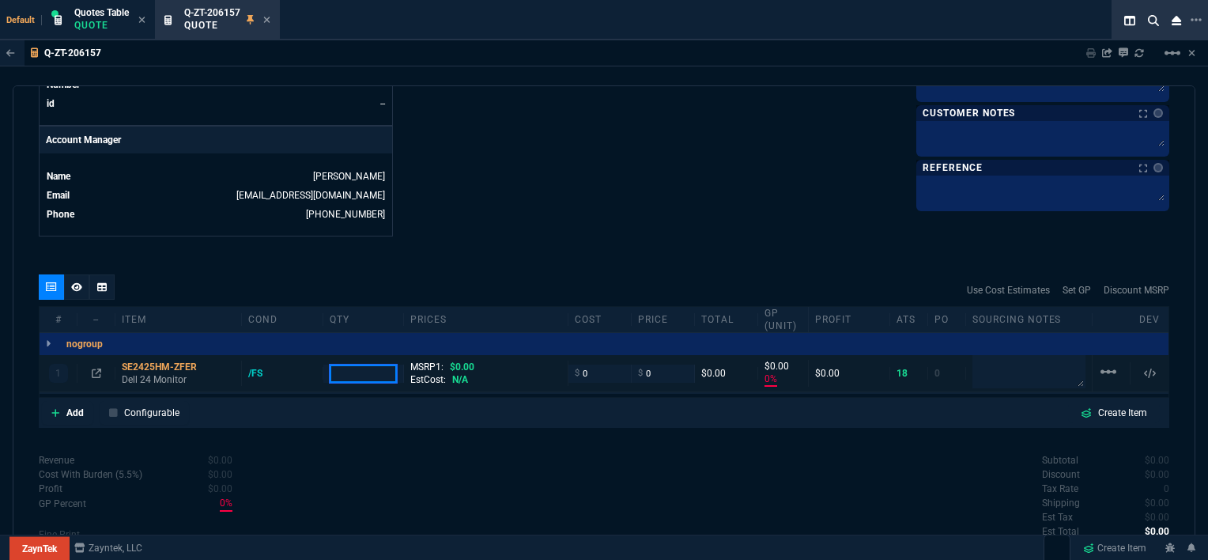
click at [357, 364] on input "number" at bounding box center [364, 373] width 68 height 18
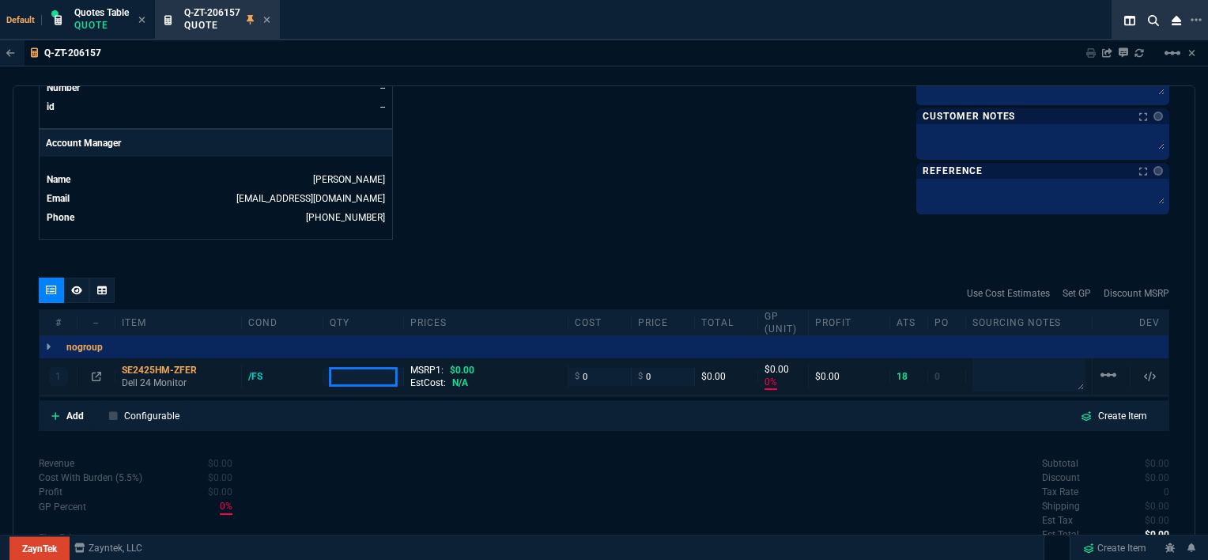
type input "0"
type input "2"
click at [57, 411] on icon at bounding box center [55, 415] width 9 height 9
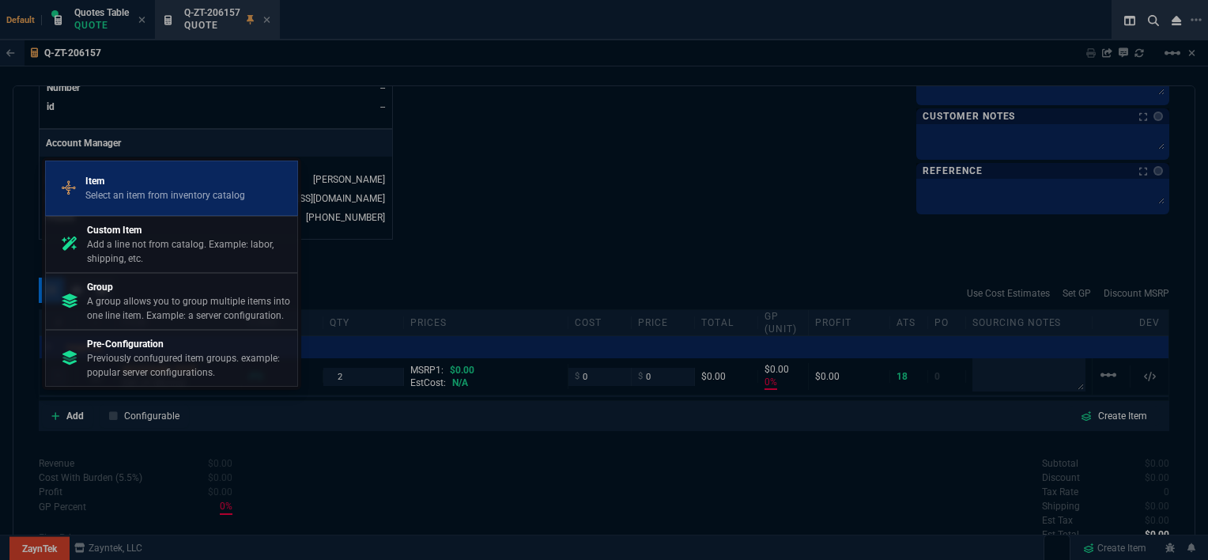
click at [170, 189] on p "Select an item from inventory catalog" at bounding box center [165, 195] width 160 height 14
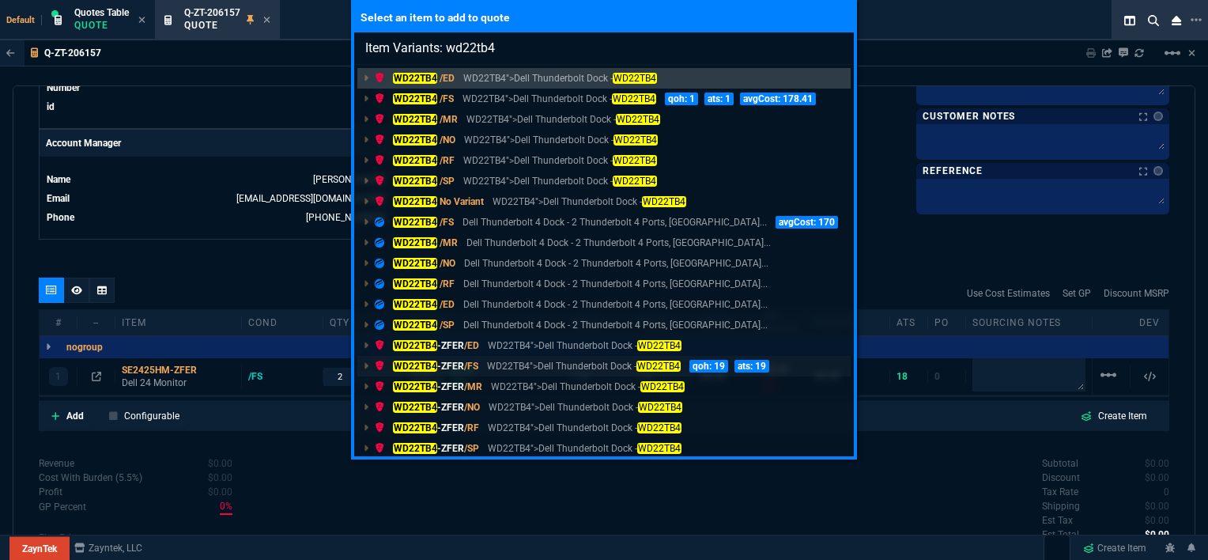
type input "Item Variants: wd22tb4"
click at [524, 370] on p "WD22TB4">Dell Thunderbolt Dock - WD22TB4" at bounding box center [583, 366] width 193 height 14
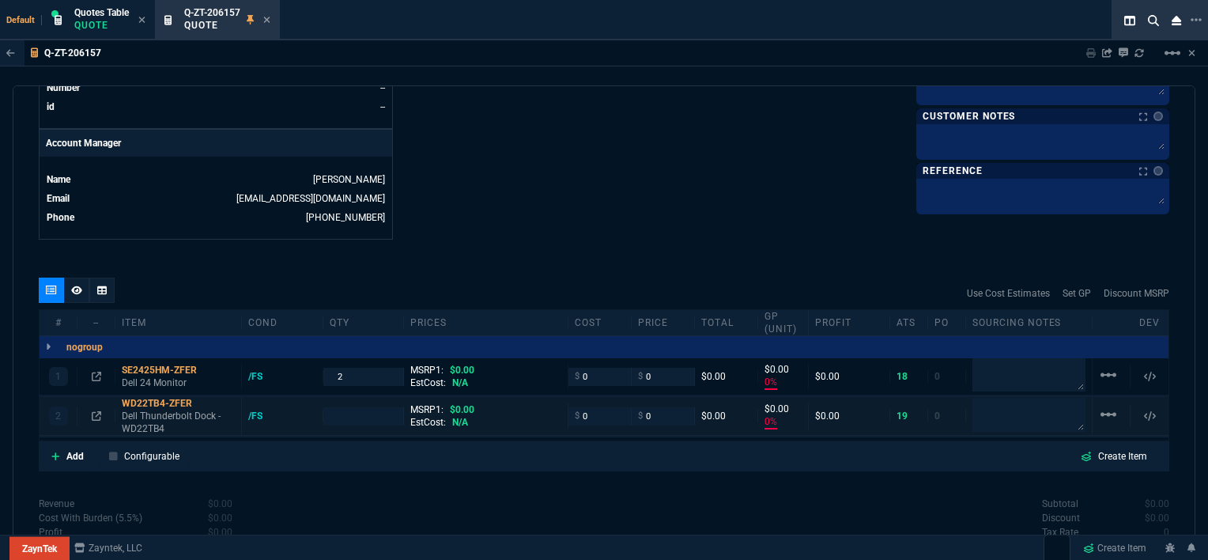
type input "0"
type input "6"
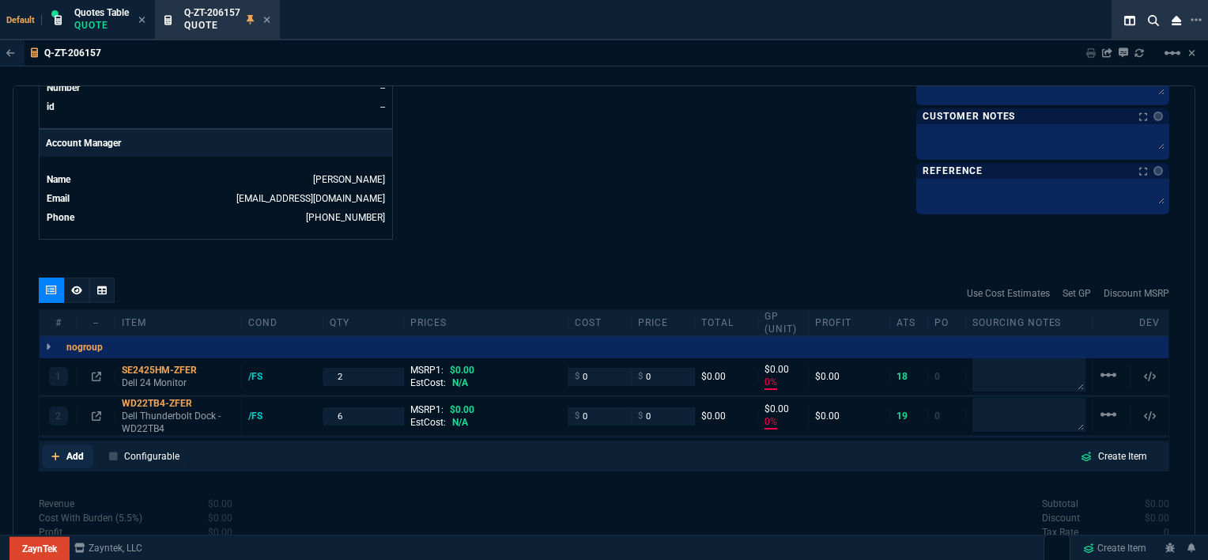
click at [51, 451] on icon at bounding box center [55, 455] width 9 height 9
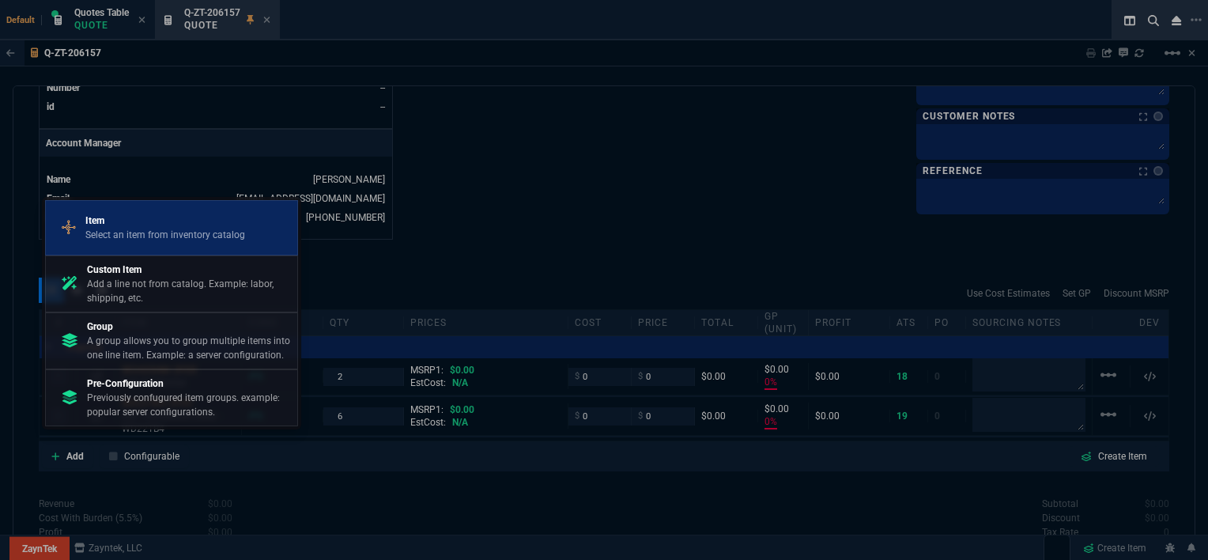
click at [142, 236] on p "Select an item from inventory catalog" at bounding box center [165, 235] width 160 height 14
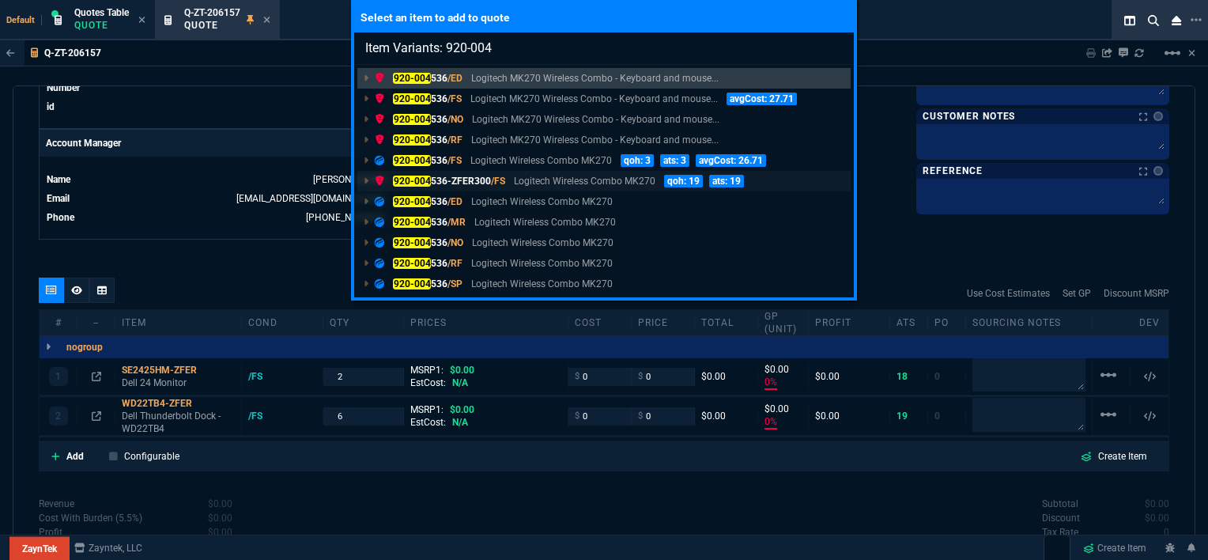
type input "Item Variants: 920-004"
click at [534, 183] on p "Logitech Wireless Combo MK270" at bounding box center [585, 181] width 142 height 14
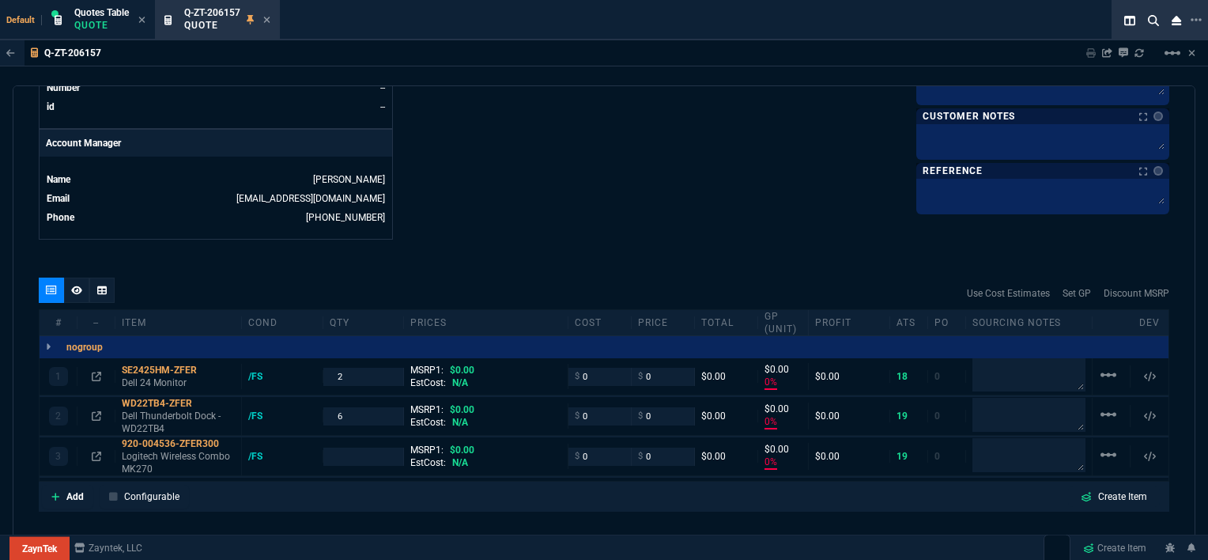
click at [353, 447] on input "number" at bounding box center [364, 456] width 68 height 18
type input "0"
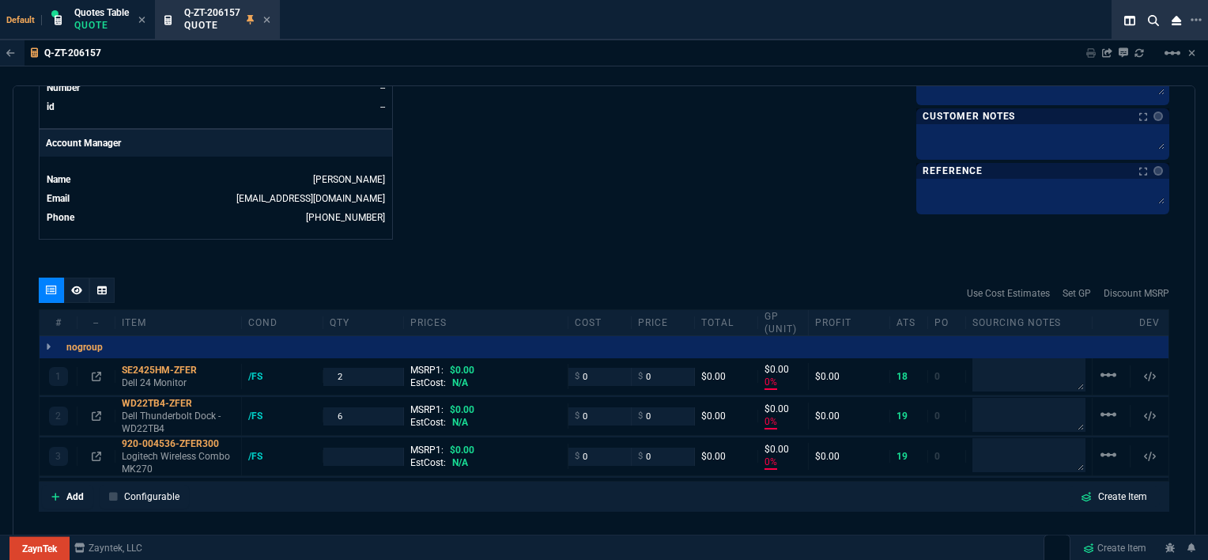
type input "0"
type input "5"
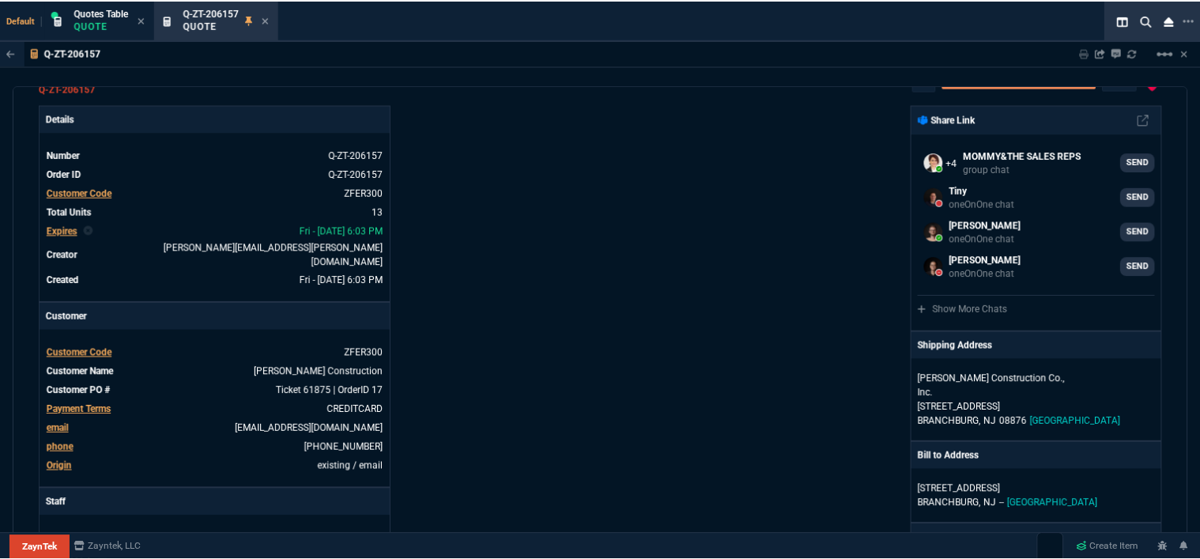
scroll to position [0, 0]
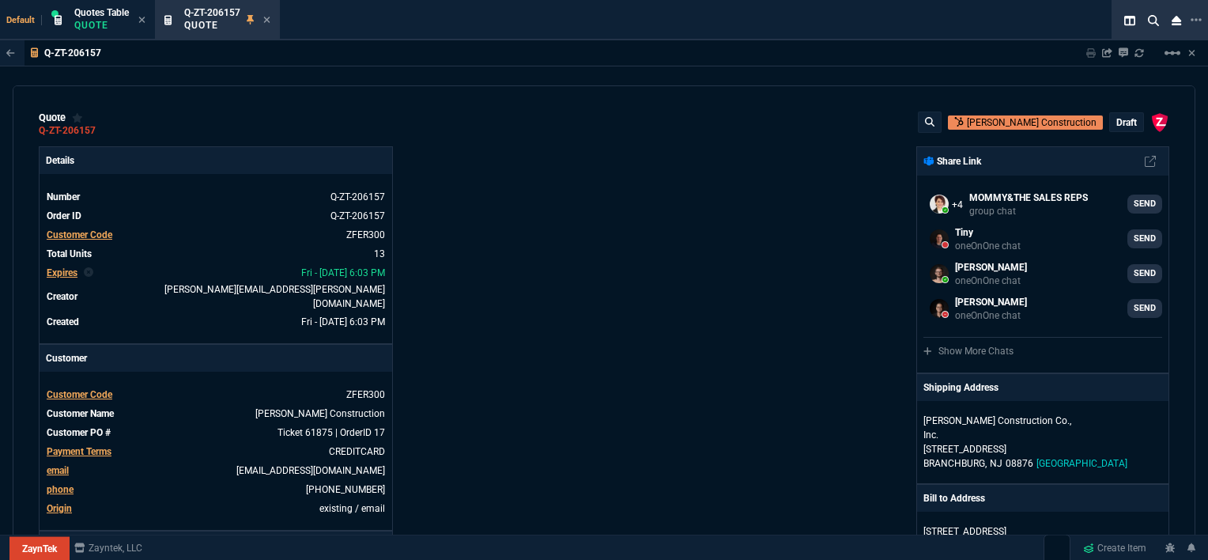
click at [1123, 124] on p "draft" at bounding box center [1126, 122] width 21 height 13
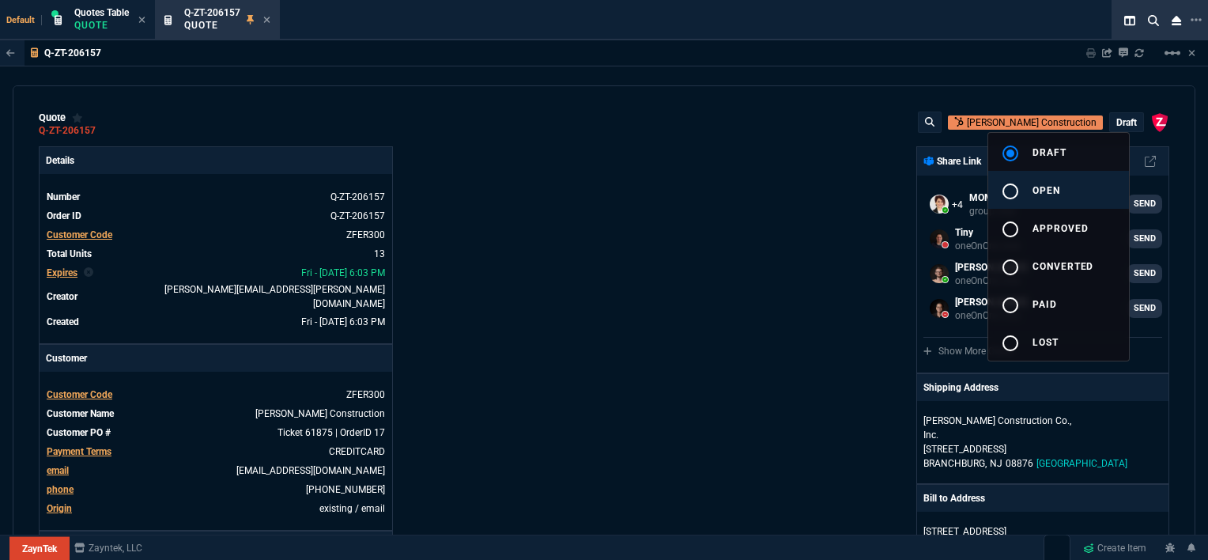
click at [1048, 192] on span "open" at bounding box center [1046, 190] width 28 height 11
click at [740, 194] on div at bounding box center [604, 280] width 1208 height 560
type input "0"
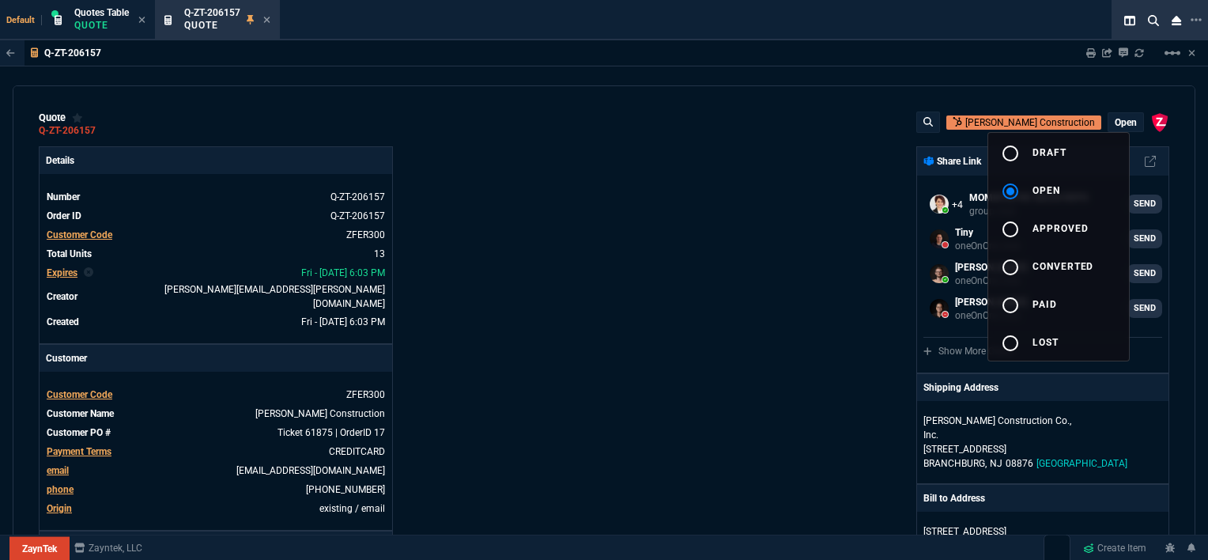
type input "0"
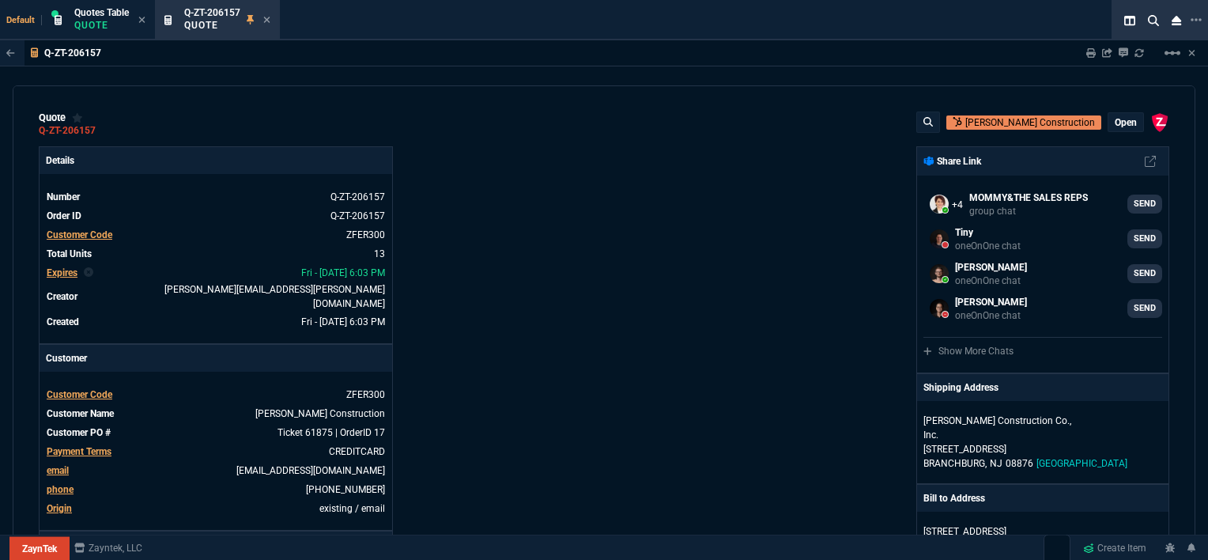
click at [1130, 115] on div "open" at bounding box center [1125, 122] width 35 height 18
click at [1125, 121] on p "open" at bounding box center [1126, 122] width 22 height 13
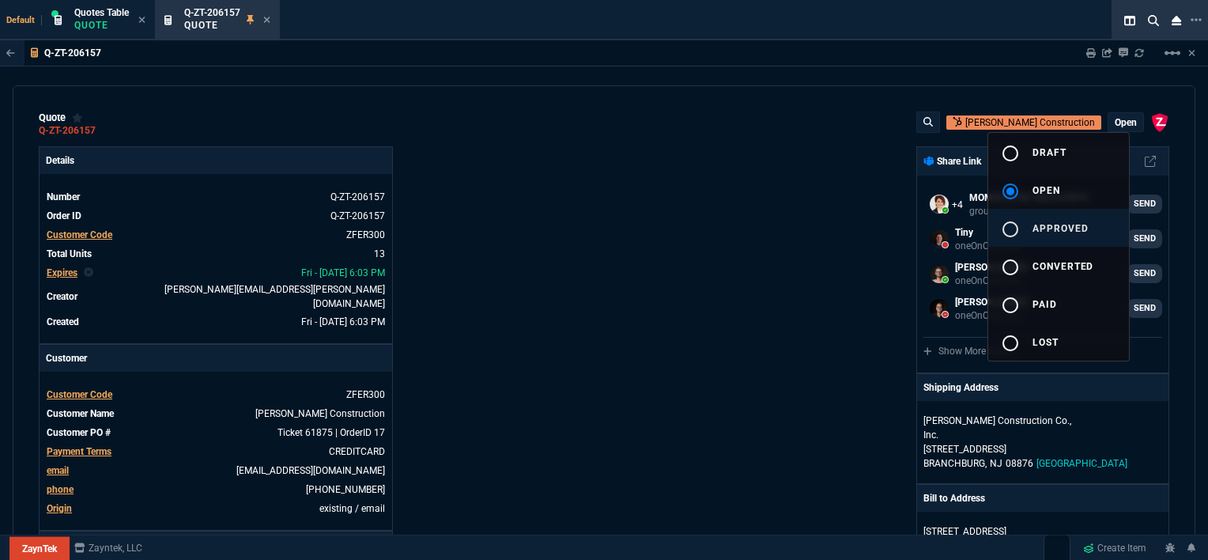
click at [1056, 231] on span "approved" at bounding box center [1060, 228] width 56 height 11
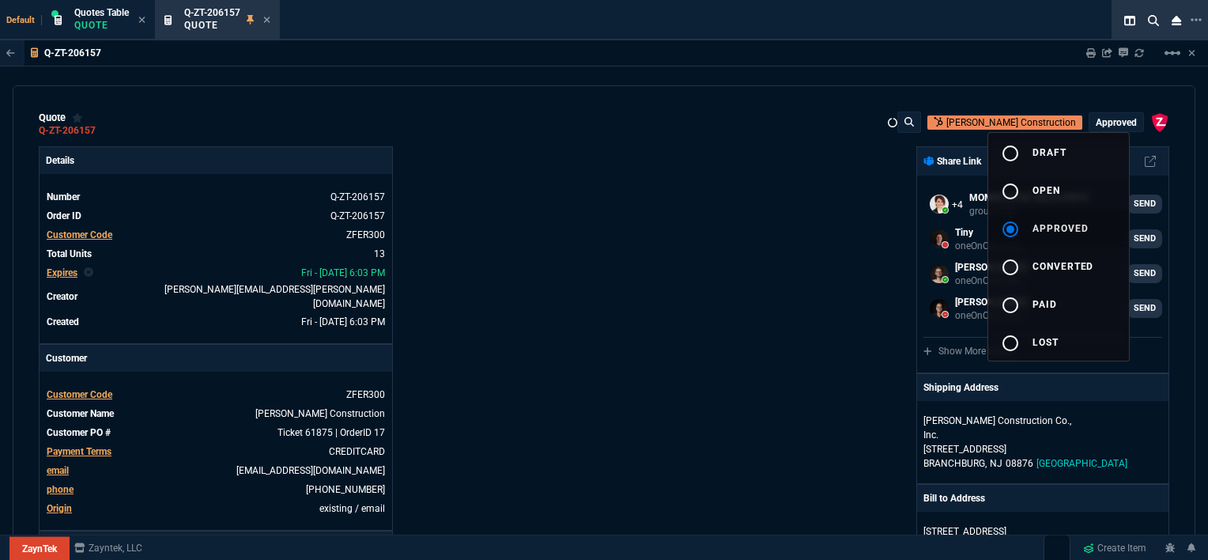
click at [738, 221] on div at bounding box center [604, 280] width 1208 height 560
type input "0"
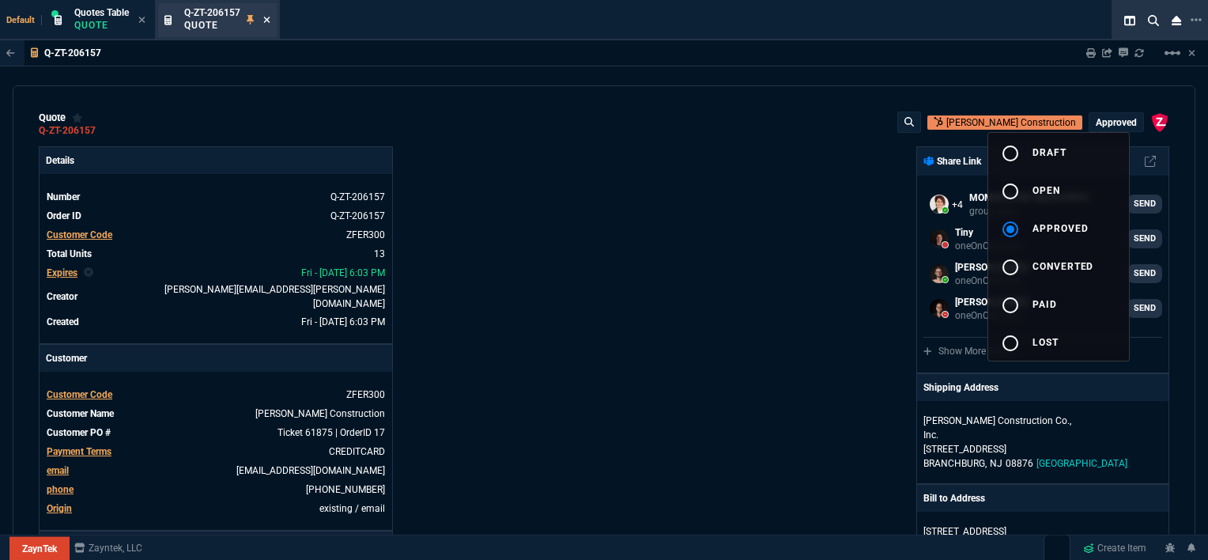
type input "0"
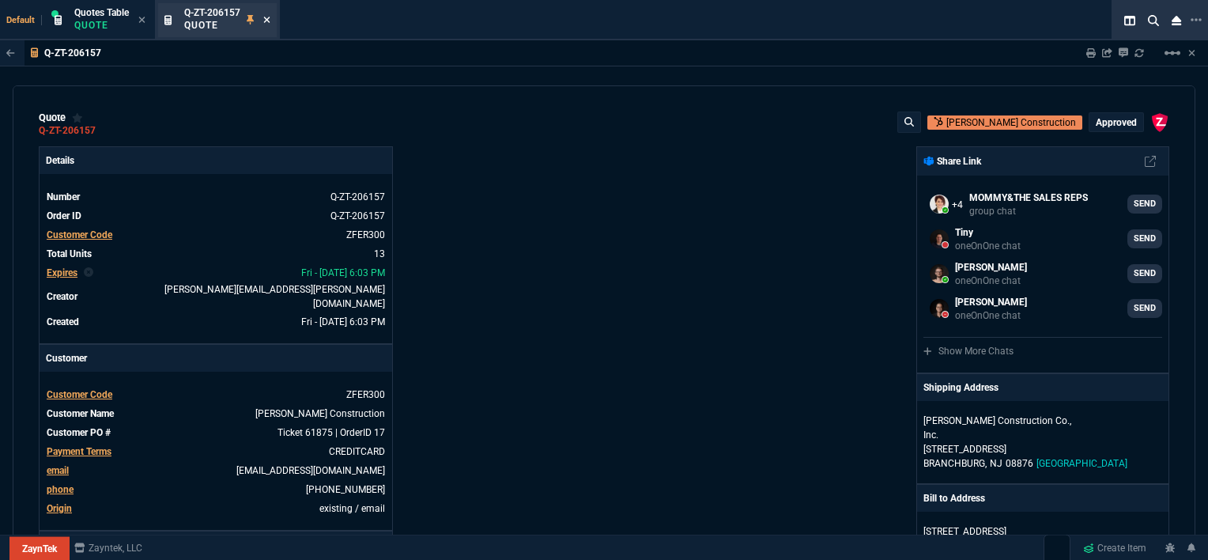
click at [266, 16] on icon at bounding box center [266, 19] width 7 height 9
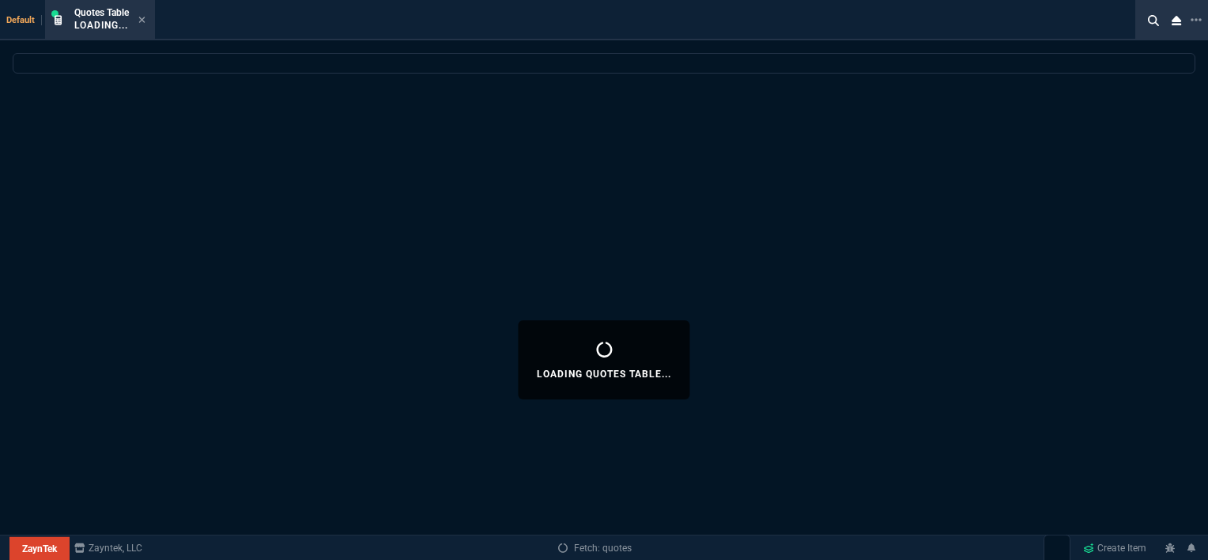
select select
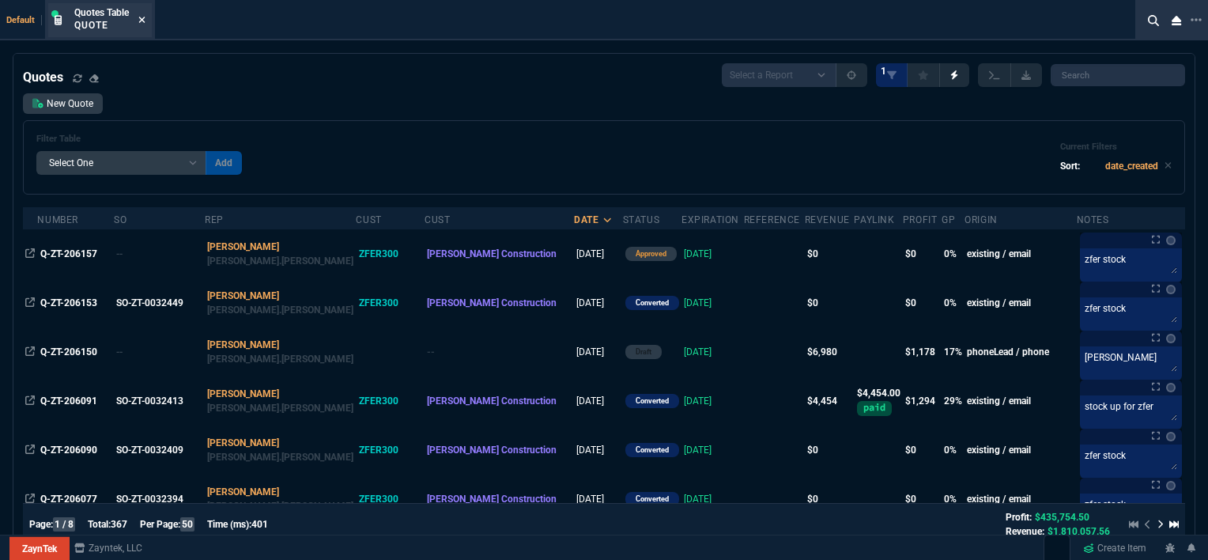
click at [144, 21] on icon at bounding box center [142, 20] width 6 height 6
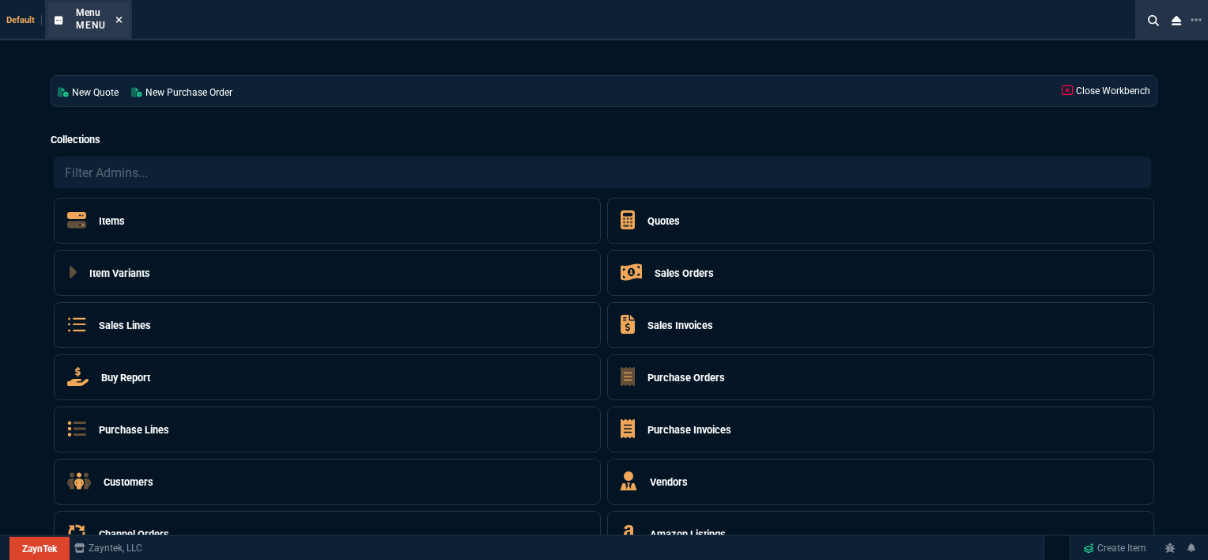
click at [119, 17] on icon at bounding box center [118, 19] width 7 height 9
